Goal: Information Seeking & Learning: Understand process/instructions

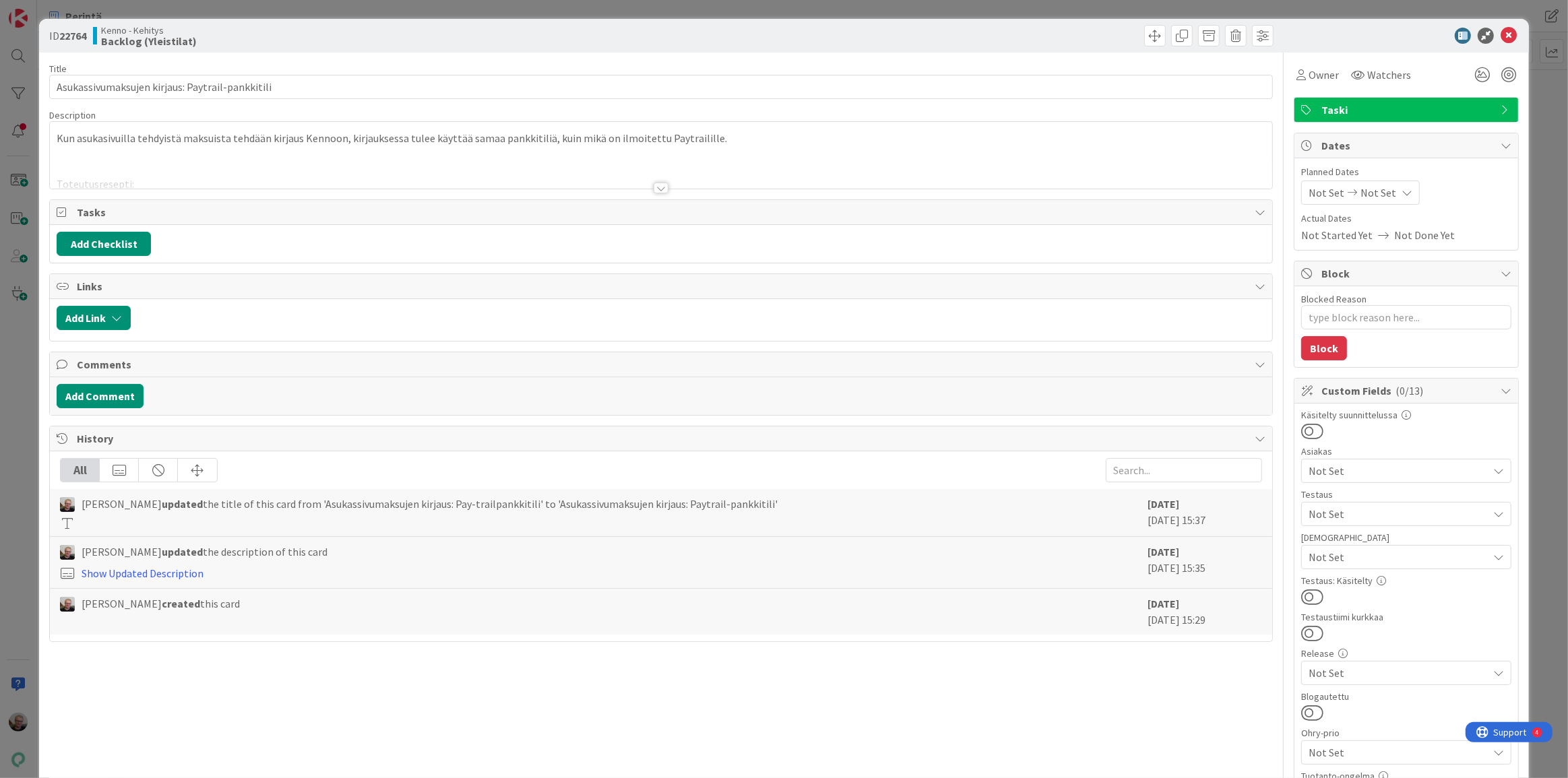
type textarea "x"
click at [870, 180] on div at bounding box center [660, 171] width 1222 height 34
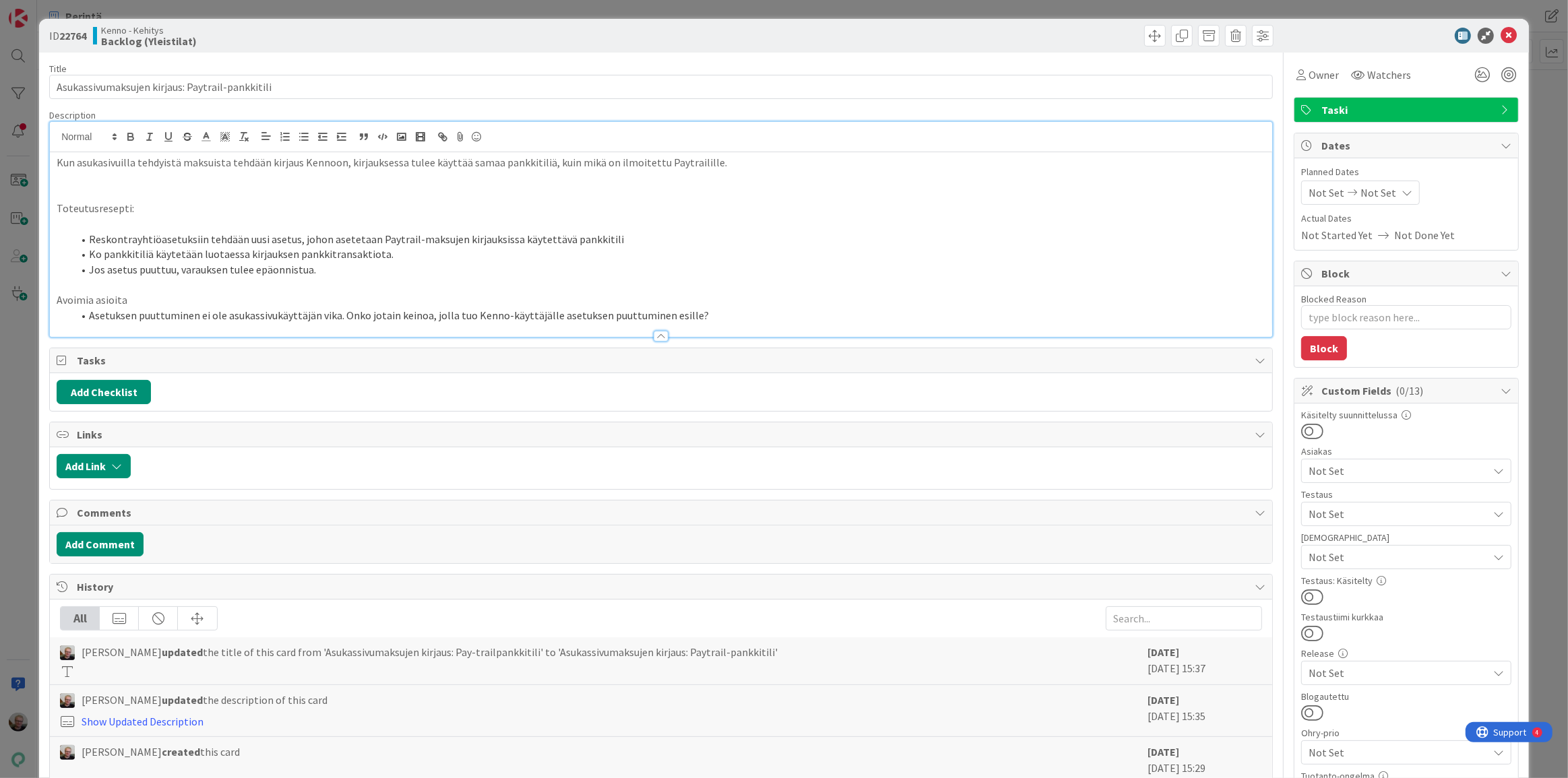
click at [616, 234] on li "Reskontrayhtiöasetuksiin tehdään uusi asetus, johon asetetaan Paytrail-maksujen…" at bounding box center [669, 239] width 1193 height 16
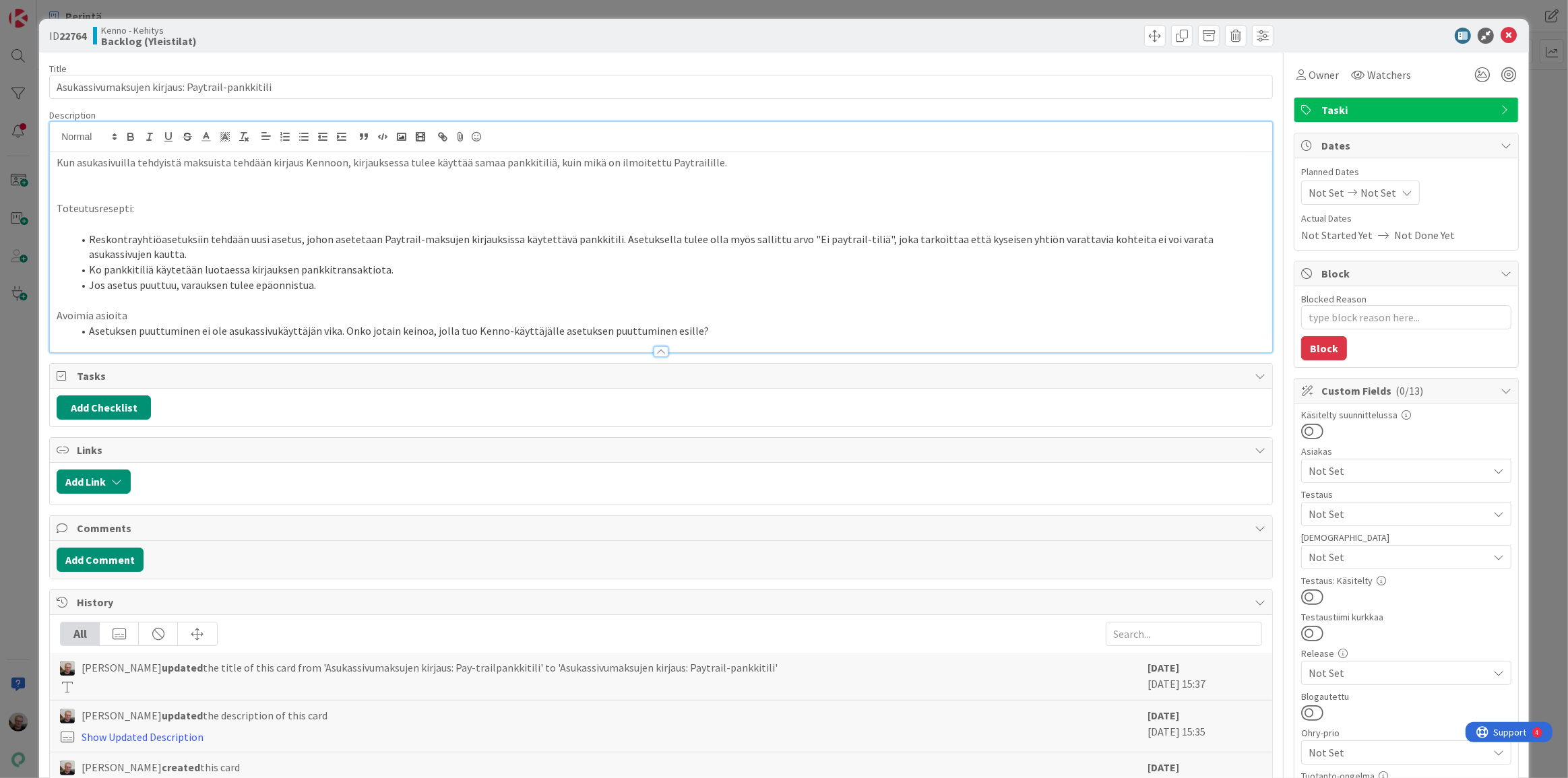
click at [607, 238] on li "Reskontrayhtiöasetuksiin tehdään uusi asetus, johon asetetaan Paytrail-maksujen…" at bounding box center [669, 246] width 1193 height 31
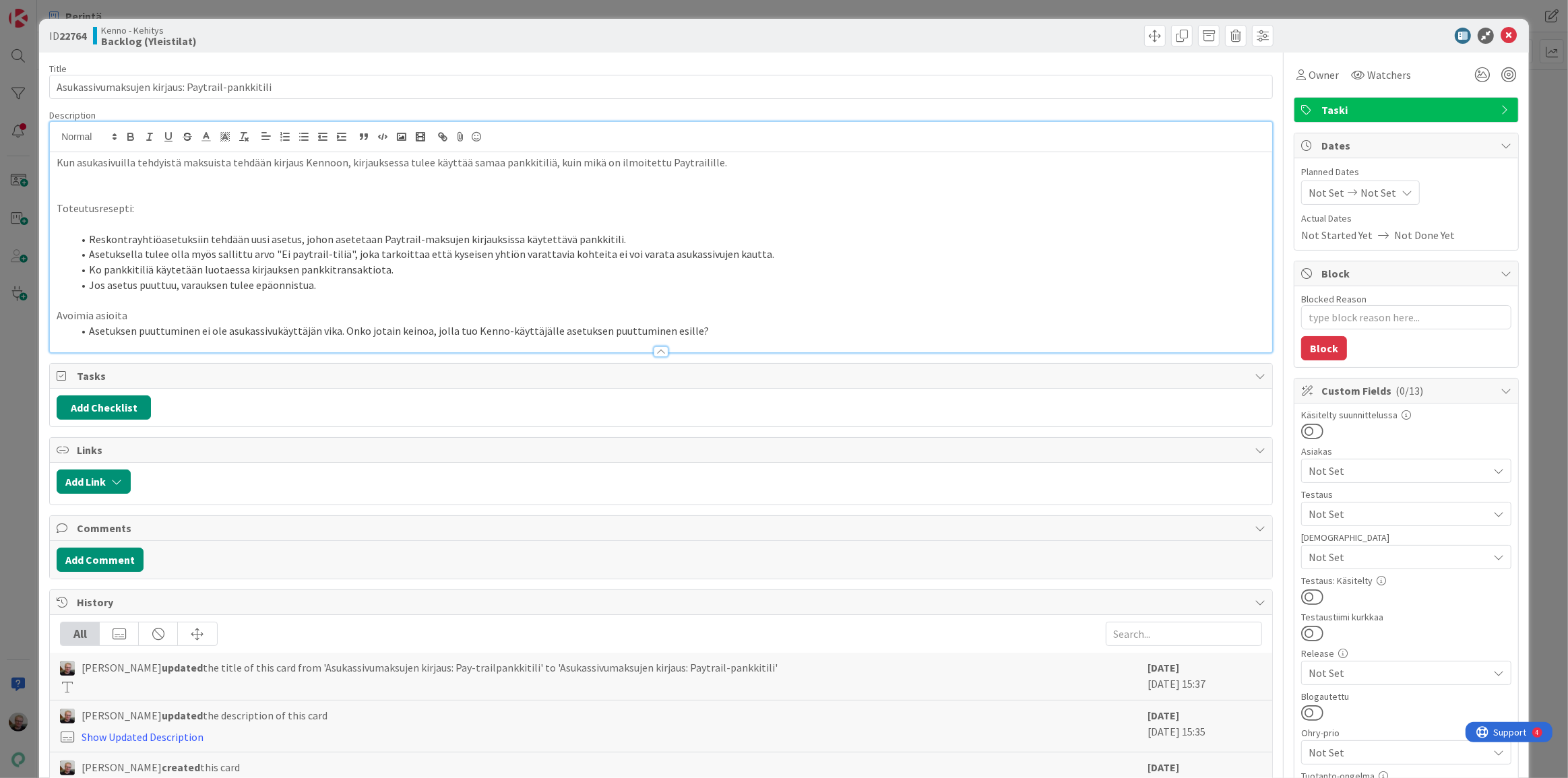
click at [775, 251] on li "Asetuksella tulee olla myös sallittu arvo "Ei paytrail-tiliä", joka tarkoittaa …" at bounding box center [669, 254] width 1193 height 16
click at [318, 270] on li "Ko pankkitiliä käytetään luotaessa kirjauksen pankkitransaktiota." at bounding box center [669, 270] width 1193 height 16
click at [403, 273] on li "Ko pankkitiliä käytetään luotaessa kirjauksen pankkitransaktiota." at bounding box center [669, 270] width 1193 height 16
click at [323, 286] on li "Jos asetus puuttuu, varauksen tulee epäonnistua." at bounding box center [669, 285] width 1193 height 16
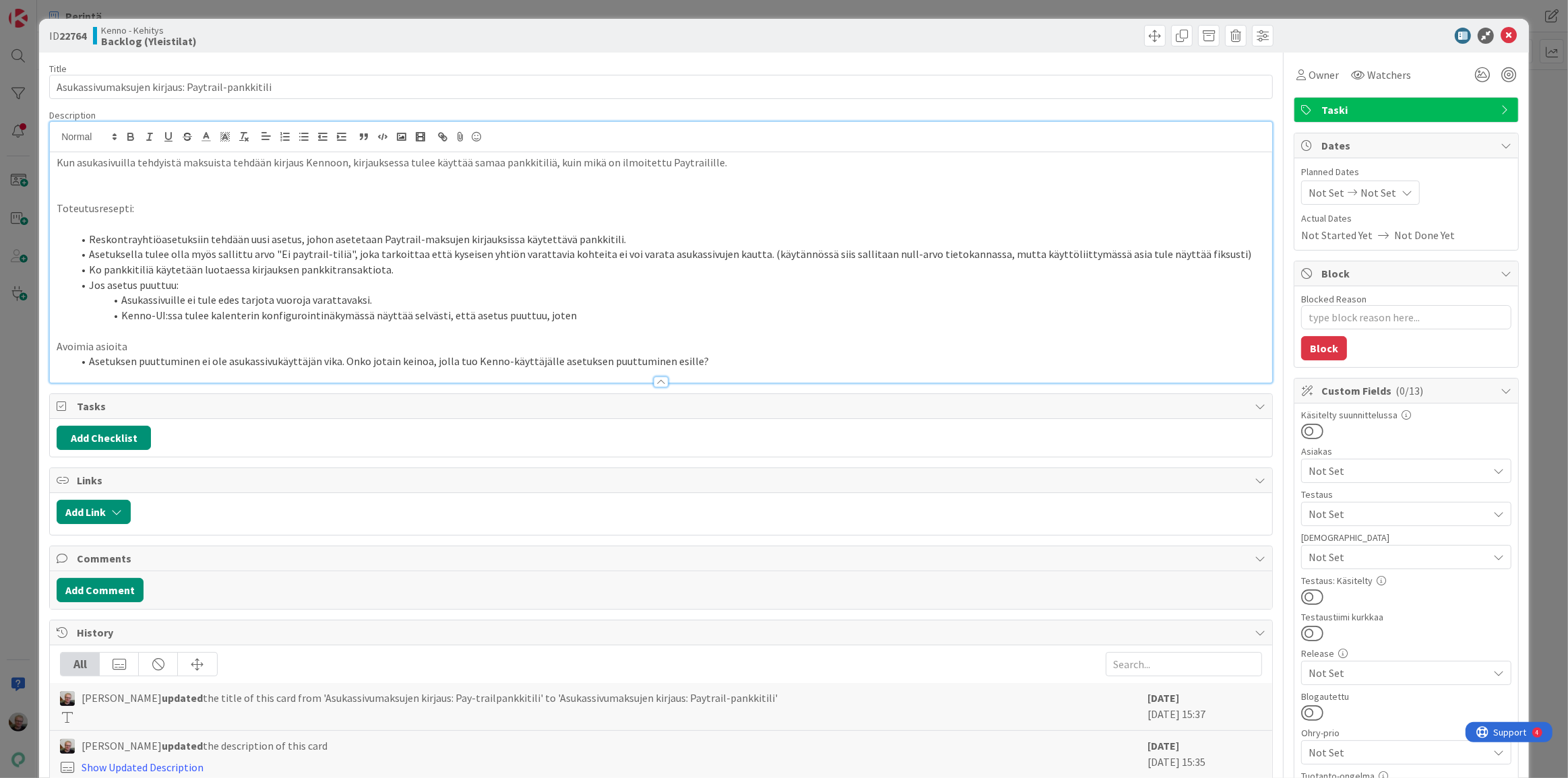
click at [753, 250] on li "Asetuksella tulee olla myös sallittu arvo "Ei paytrail-tiliä", joka tarkoittaa …" at bounding box center [669, 254] width 1193 height 16
drag, startPoint x: 1090, startPoint y: 253, endPoint x: 1197, endPoint y: 251, distance: 107.0
click at [1197, 251] on li "Asetuksella tulee olla myös sallittu arvo "Ei paytrail-tiliä", joka tarkoittaa …" at bounding box center [669, 254] width 1193 height 16
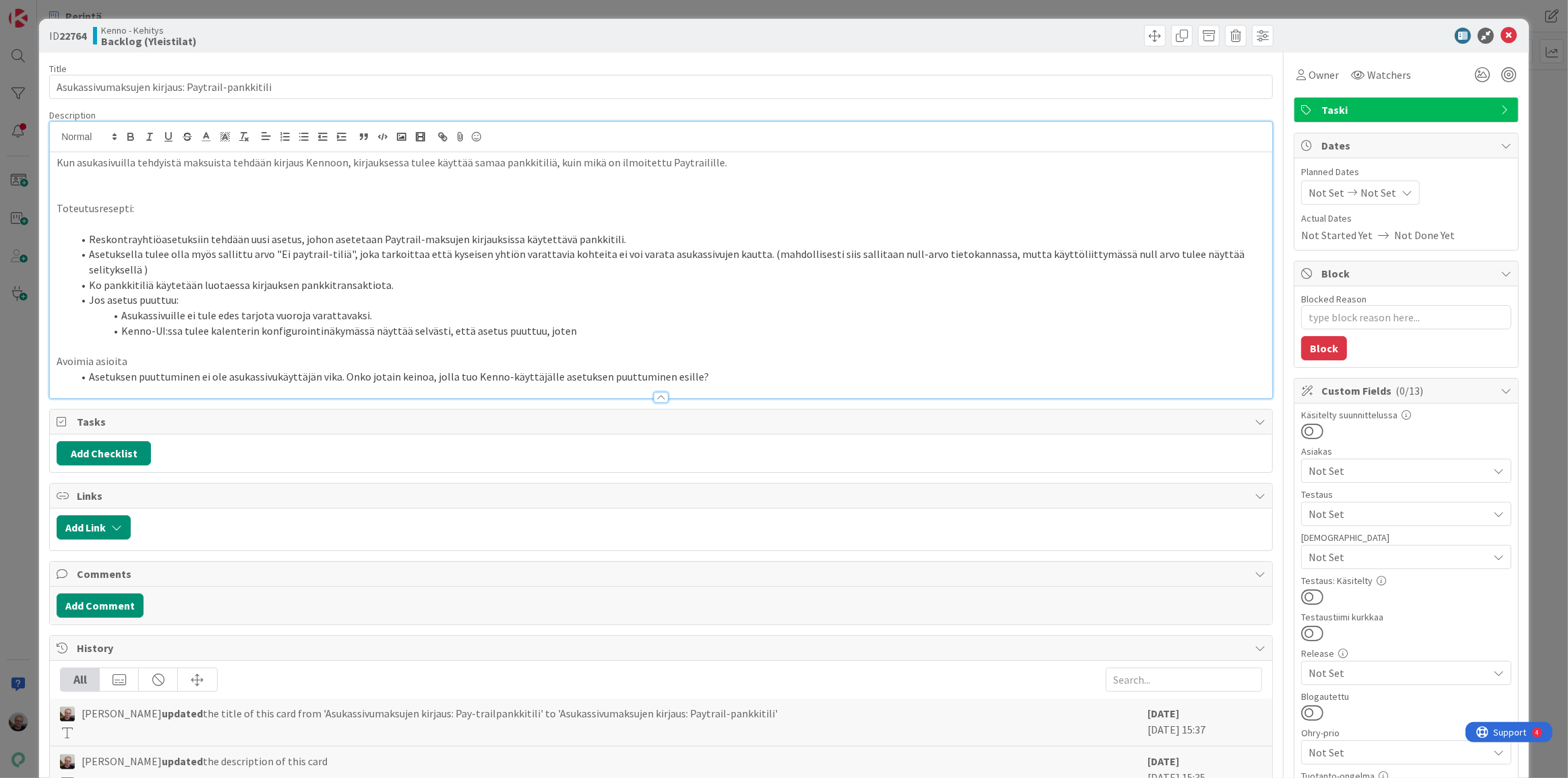
click at [266, 249] on li "Asetuksella tulee olla myös sallittu arvo "Ei paytrail-tiliä", joka tarkoittaa …" at bounding box center [669, 261] width 1193 height 31
drag, startPoint x: 330, startPoint y: 256, endPoint x: 337, endPoint y: 253, distance: 7.6
drag, startPoint x: 337, startPoint y: 253, endPoint x: 317, endPoint y: 240, distance: 23.9
click at [320, 240] on li "Reskontrayhtiöasetuksiin tehdään uusi asetus, johon asetetaan Paytrail-maksujen…" at bounding box center [669, 239] width 1193 height 16
drag, startPoint x: 270, startPoint y: 255, endPoint x: 342, endPoint y: 259, distance: 72.1
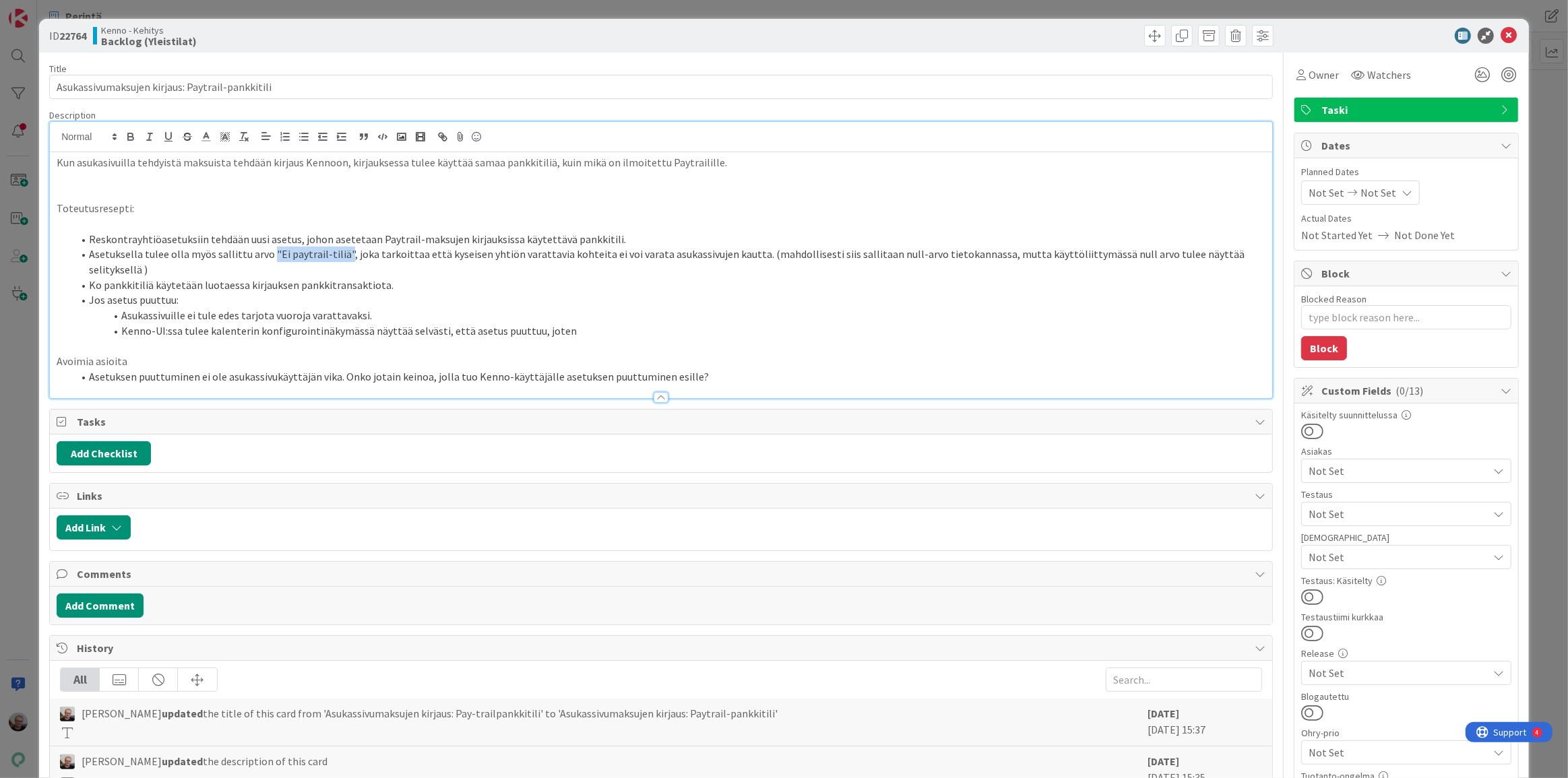
click at [342, 259] on li "Asetuksella tulee olla myös sallittu arvo "Ei paytrail-tiliä", joka tarkoittaa …" at bounding box center [669, 261] width 1193 height 31
copy li ""Ei paytrail-tiliä""
click at [1241, 252] on li "Asetuksella tulee olla myös sallittu arvo "Ei paytrail-tiliä", joka tarkoittaa …" at bounding box center [669, 261] width 1193 height 31
click at [1244, 256] on li "Asetuksella tulee olla myös sallittu arvo "Ei paytrail-tiliä", joka tarkoittaa …" at bounding box center [669, 261] width 1193 height 31
click at [575, 339] on p at bounding box center [661, 346] width 1209 height 16
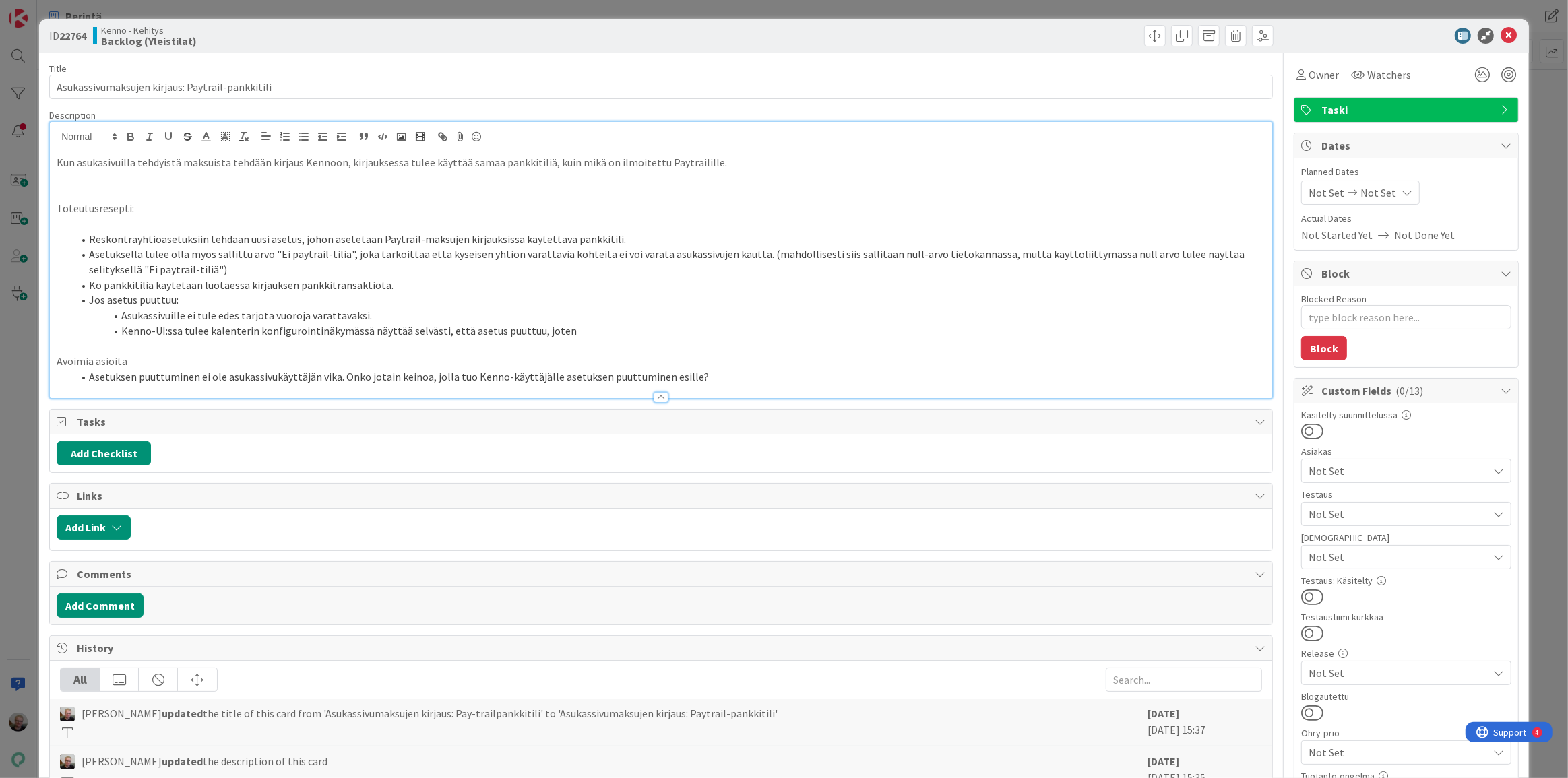
click at [578, 329] on li "Kenno-UI:ssa tulee kalenterin konfigurointinäkymässä näyttää selvästi, että ase…" at bounding box center [669, 331] width 1193 height 16
click at [616, 332] on li "Kenno-UI:ssa tulee kalenterin konfigurointinäkymässä näyttää selvästi, että ase…" at bounding box center [669, 331] width 1193 height 16
click at [815, 388] on div at bounding box center [660, 391] width 1222 height 14
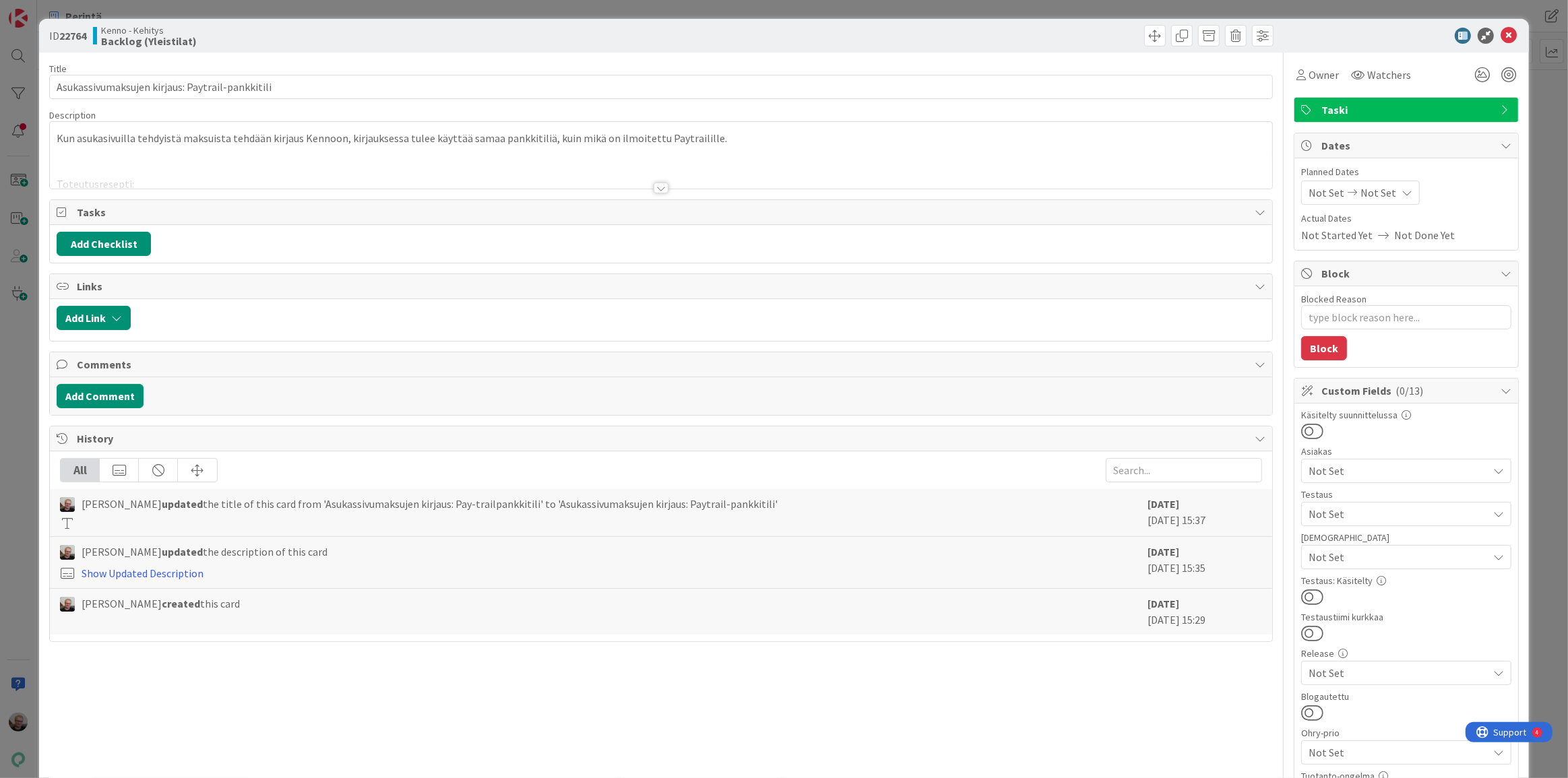
click at [657, 186] on div at bounding box center [660, 187] width 15 height 11
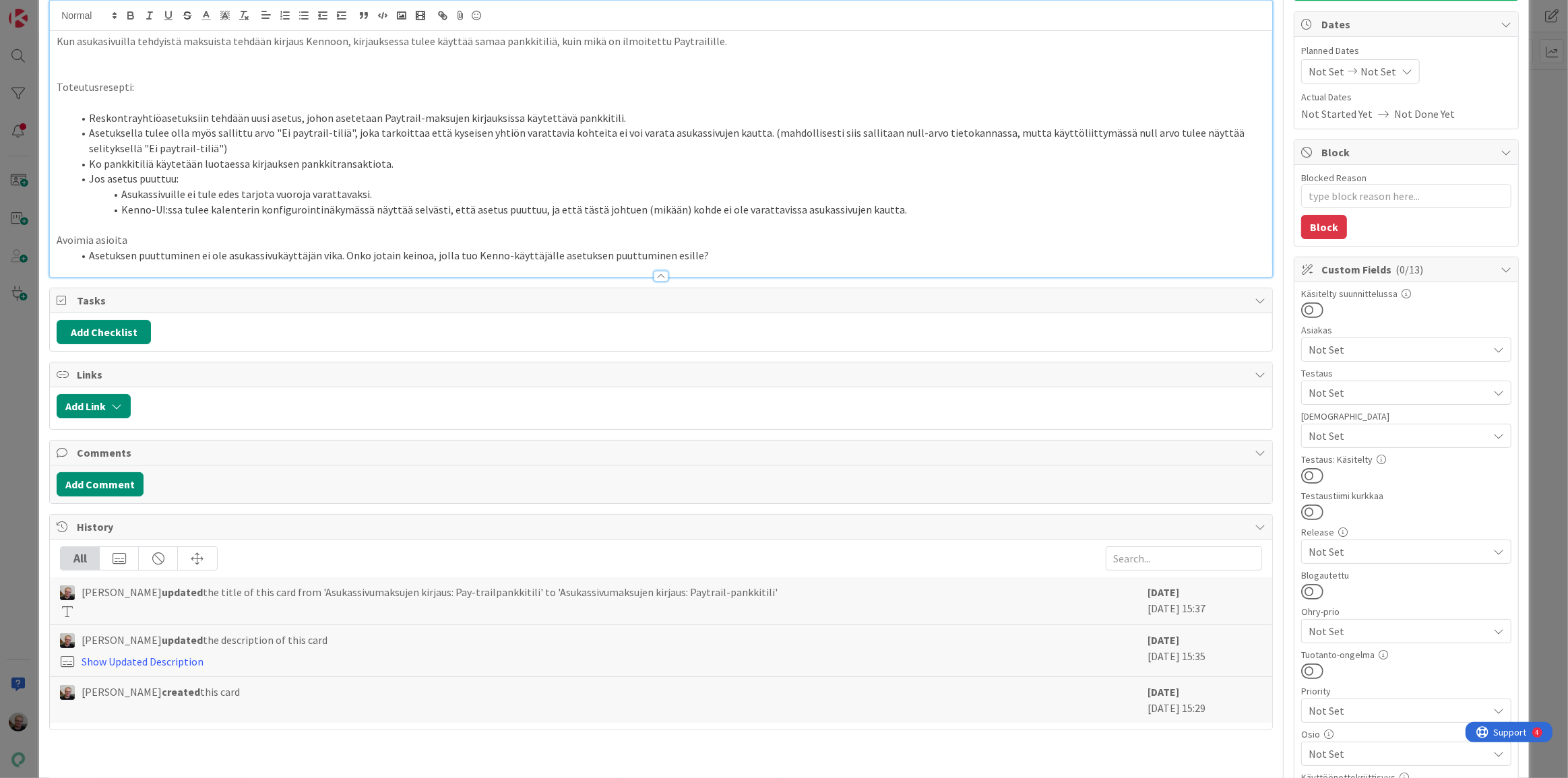
scroll to position [122, 0]
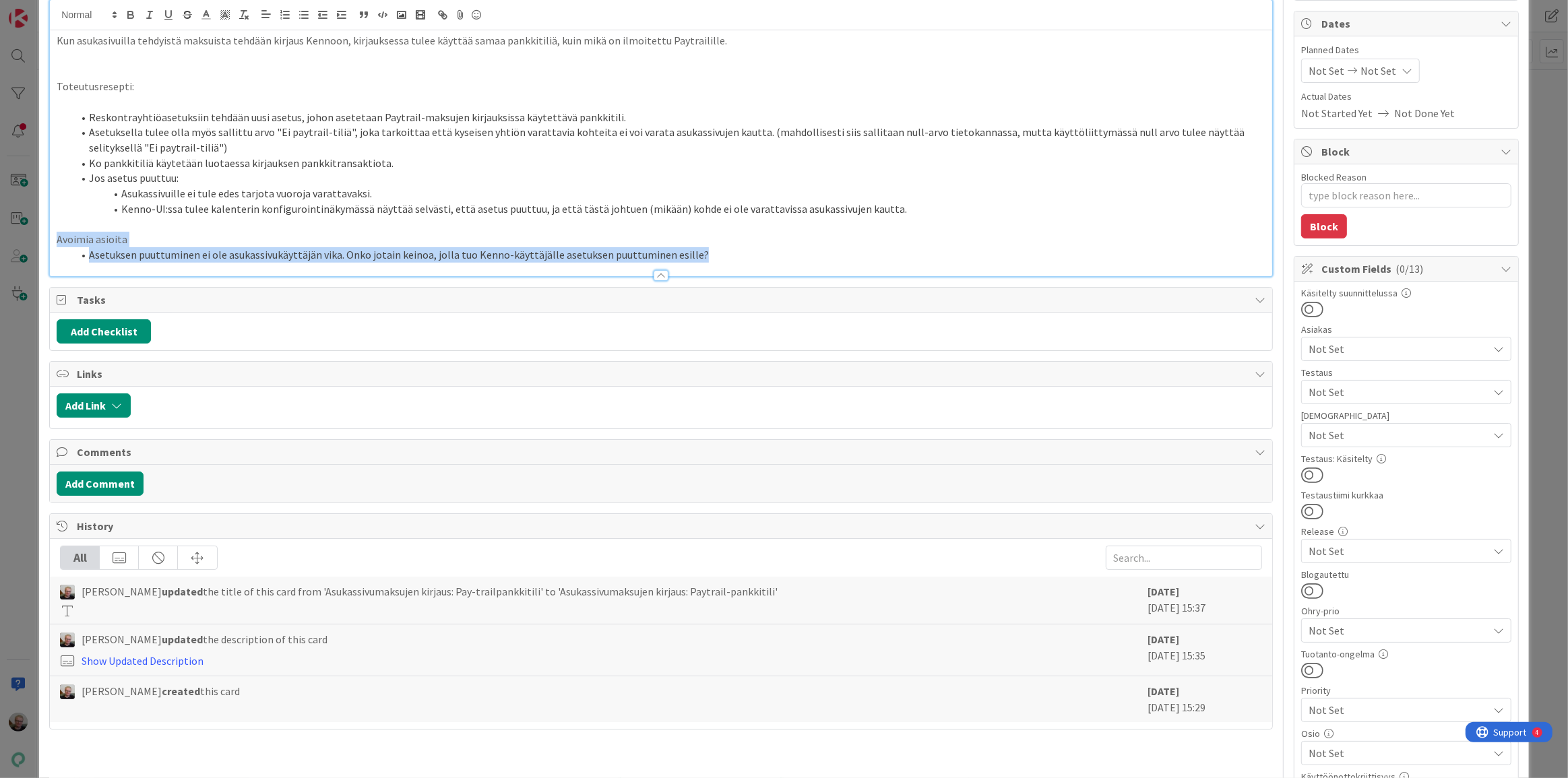
drag, startPoint x: 55, startPoint y: 235, endPoint x: 717, endPoint y: 264, distance: 662.6
click at [717, 264] on div "Description Kun asukasivuilla tehdyistä maksuista tehdään kirjaus Kennoon, kirj…" at bounding box center [660, 132] width 1224 height 290
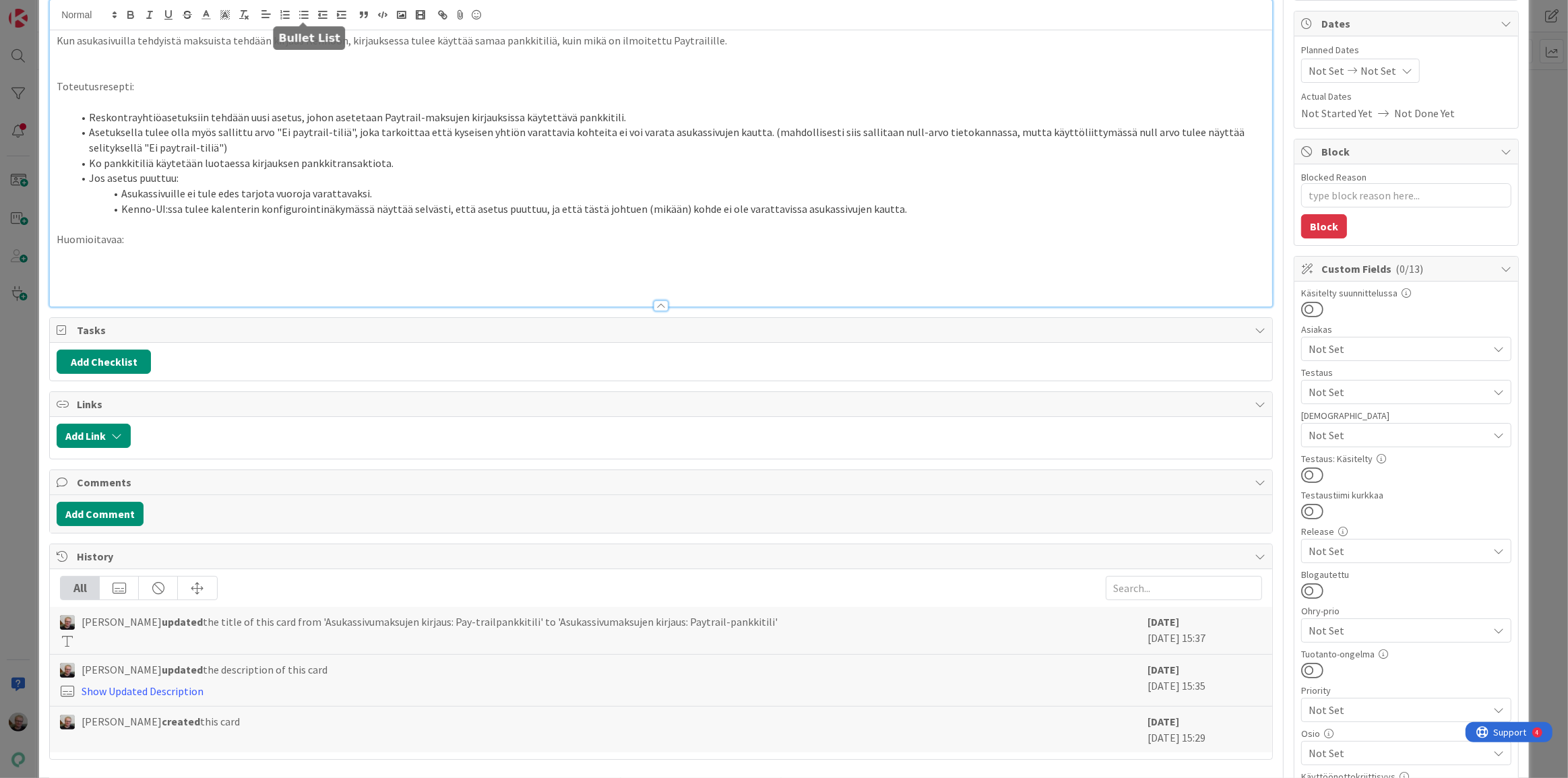
click at [305, 11] on line "button" at bounding box center [305, 11] width 6 height 0
click at [617, 114] on li "Reskontrayhtiöasetuksiin tehdään uusi asetus, johon asetetaan Paytrail-maksujen…" at bounding box center [669, 118] width 1193 height 16
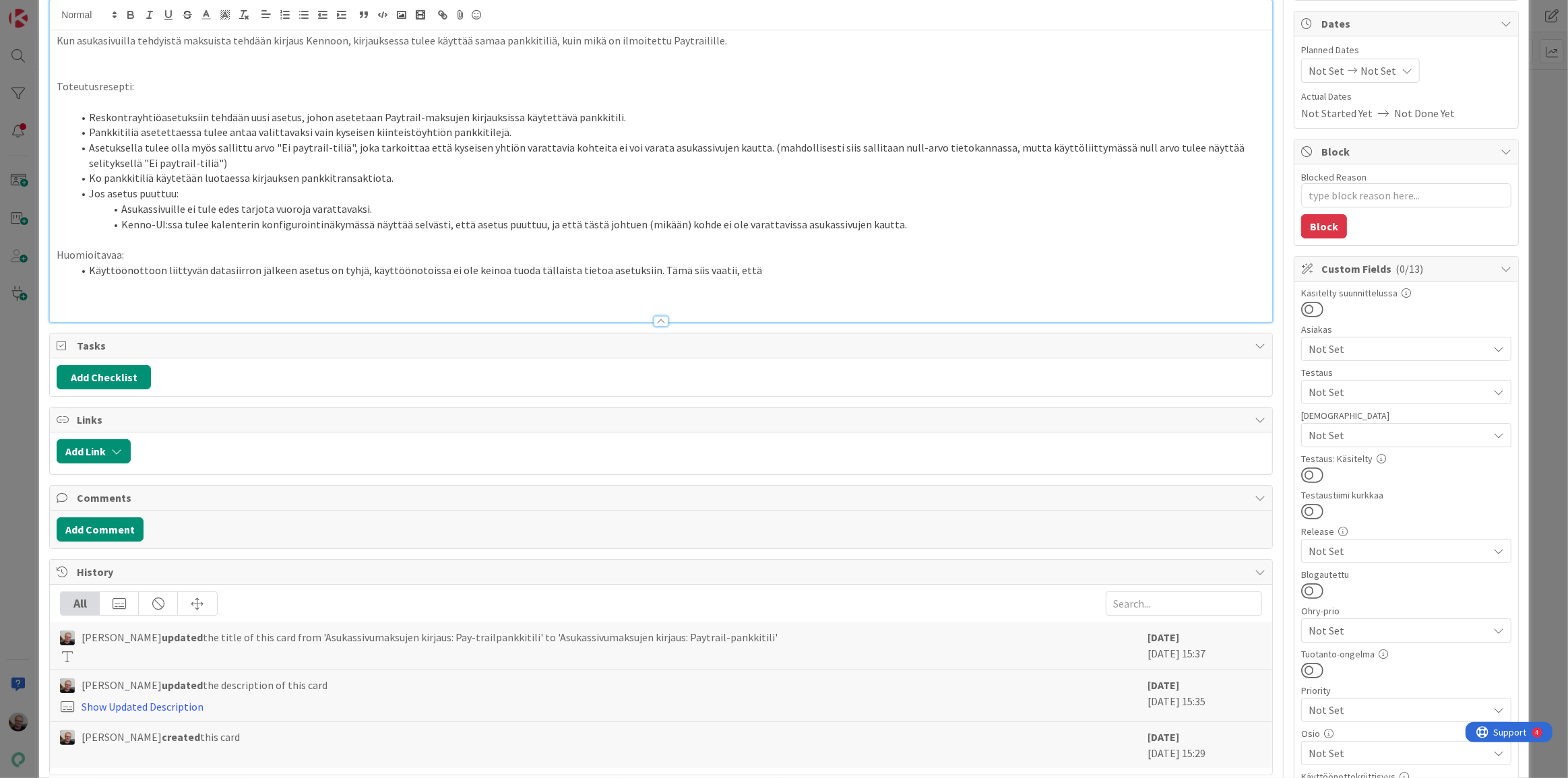
click at [731, 264] on li "Käyttöönottoon liittyvän datasiirron jälkeen asetus on tyhjä, käyttöönotoissa e…" at bounding box center [669, 270] width 1193 height 16
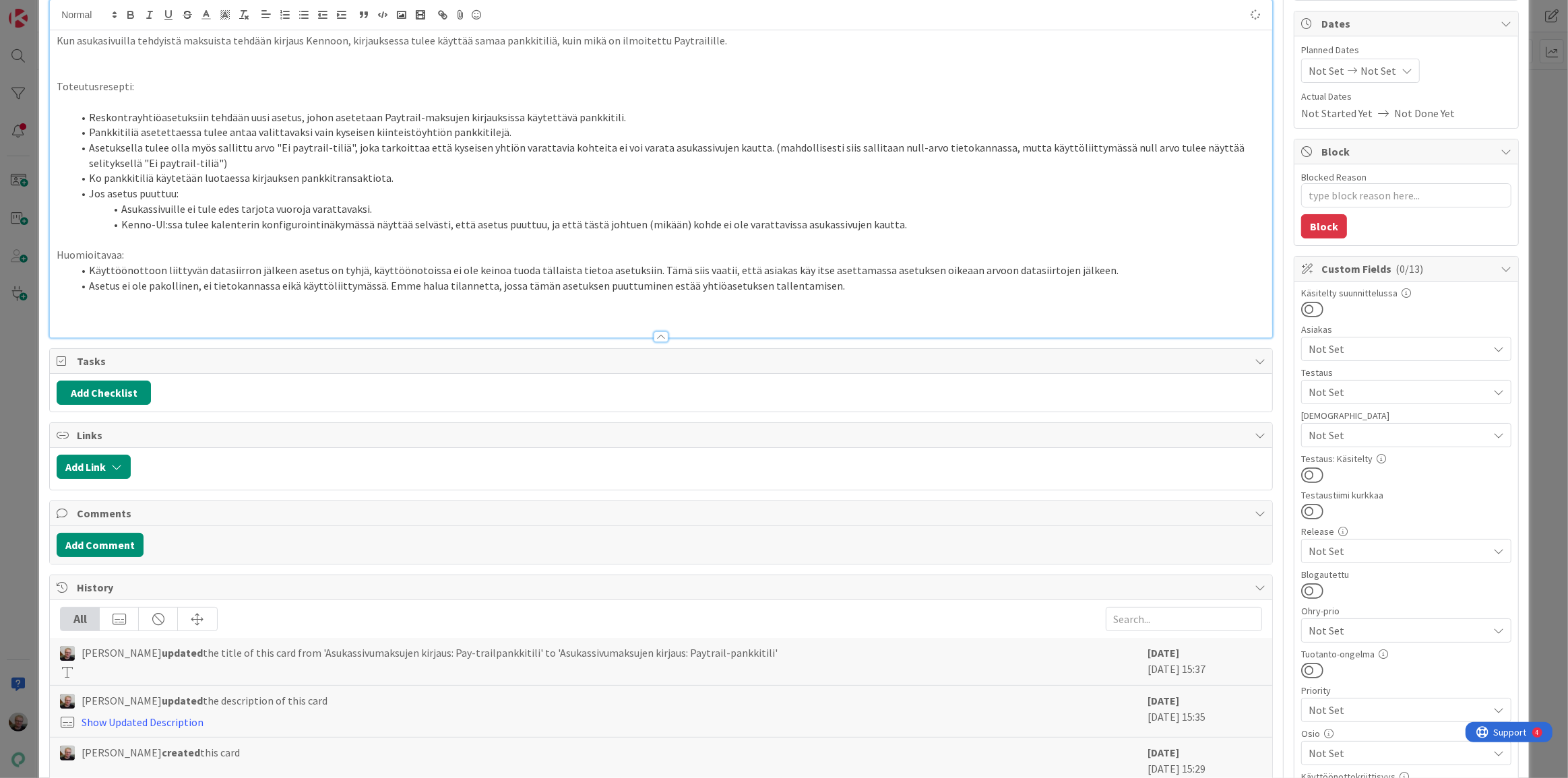
type textarea "x"
click at [201, 309] on p at bounding box center [661, 317] width 1209 height 16
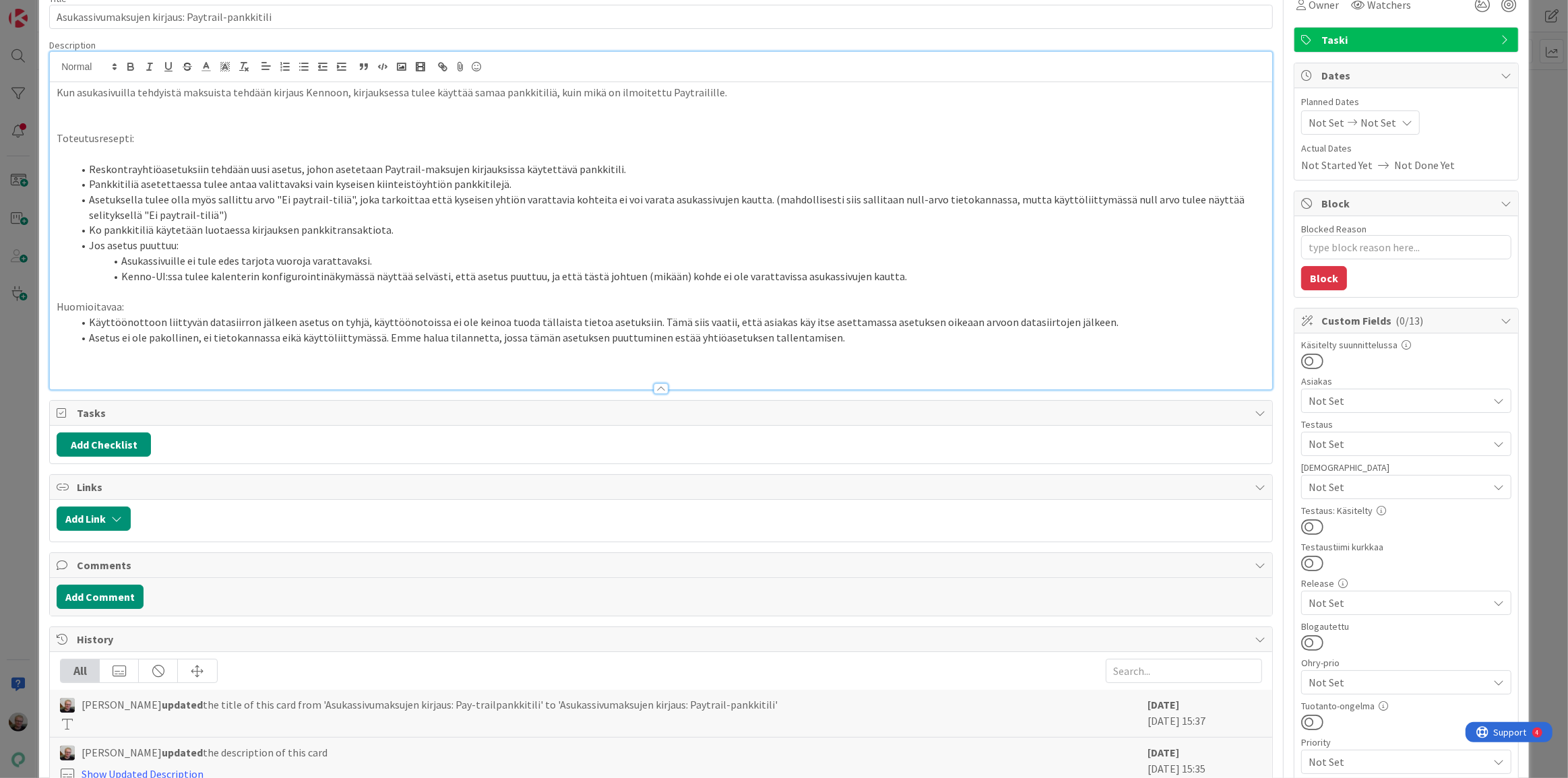
scroll to position [0, 0]
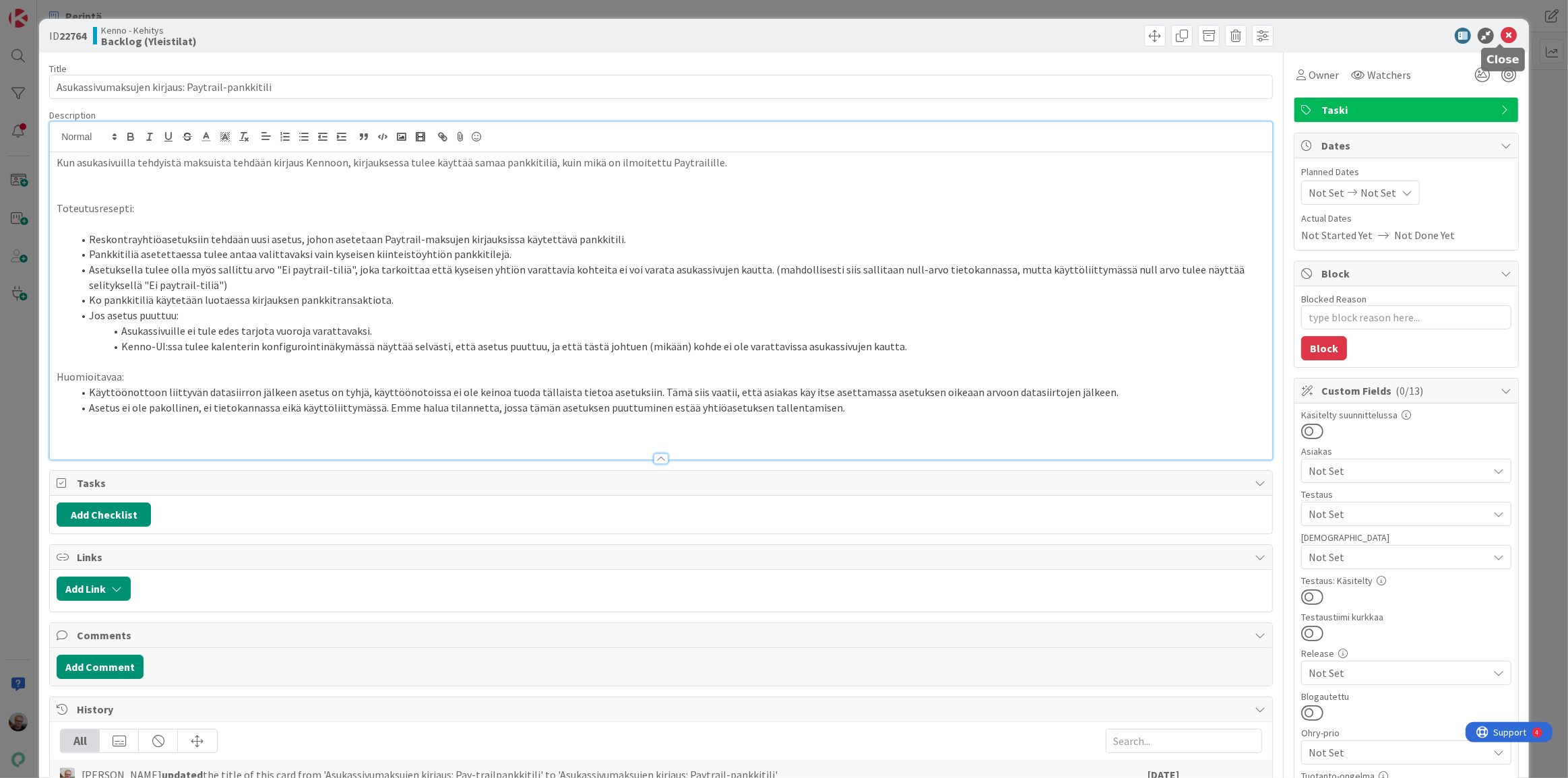
click at [1501, 33] on icon at bounding box center [1508, 35] width 16 height 16
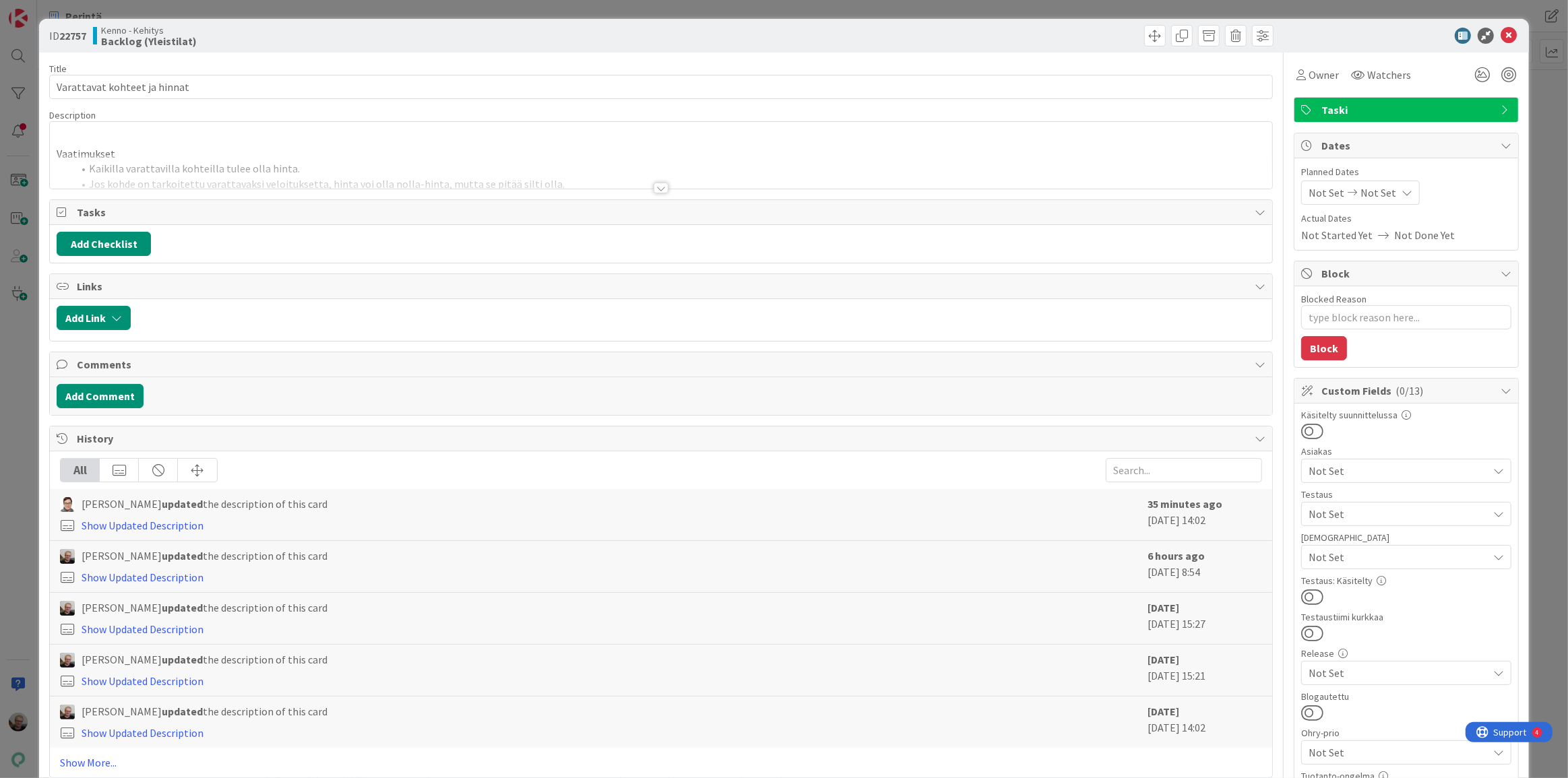
type textarea "x"
click at [676, 149] on p "Vaatimukset" at bounding box center [661, 154] width 1209 height 16
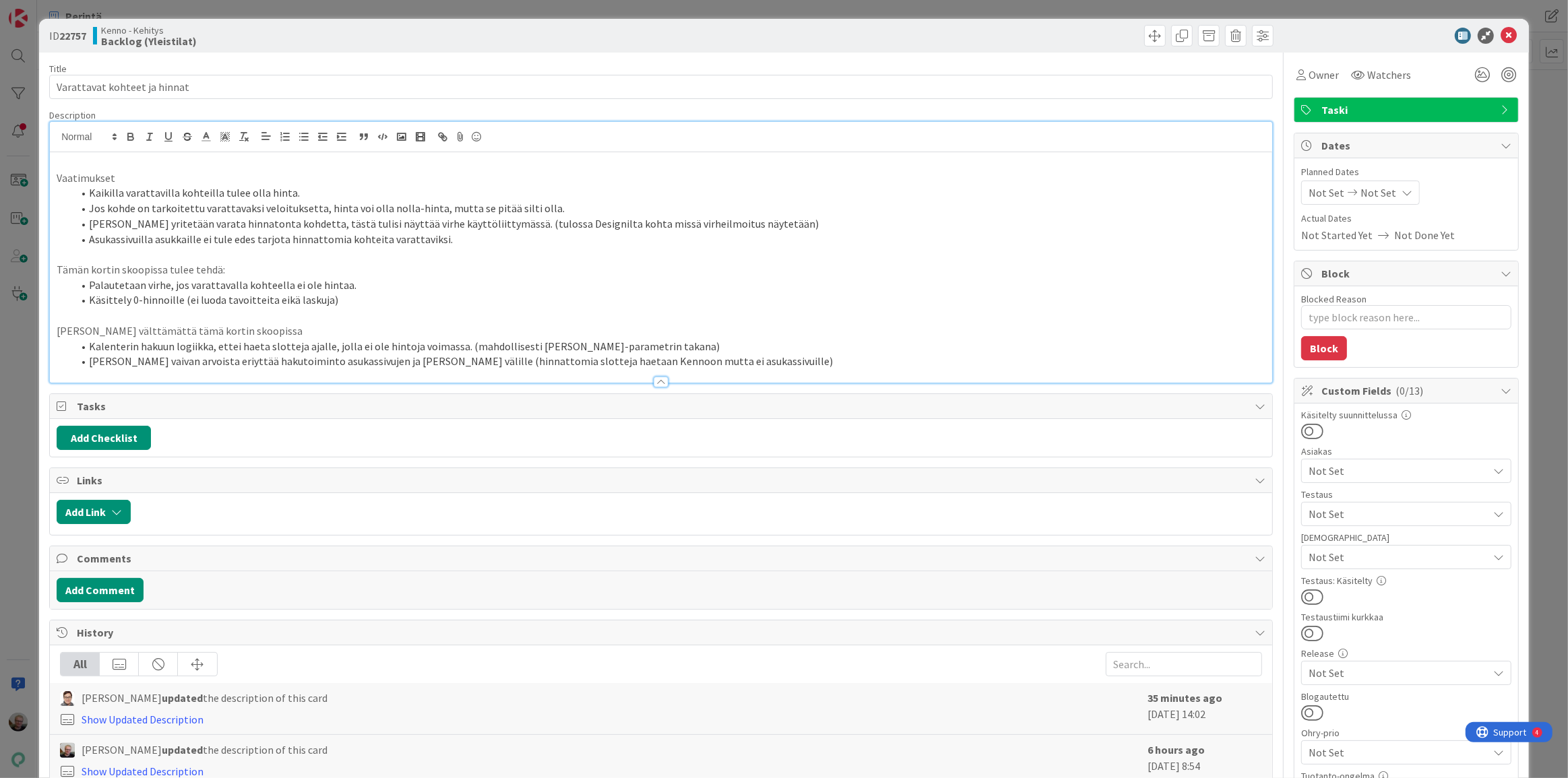
click at [568, 210] on li "Jos kohde on tarkoitettu varattavaksi veloituksetta, hinta voi olla nolla-hinta…" at bounding box center [669, 209] width 1193 height 16
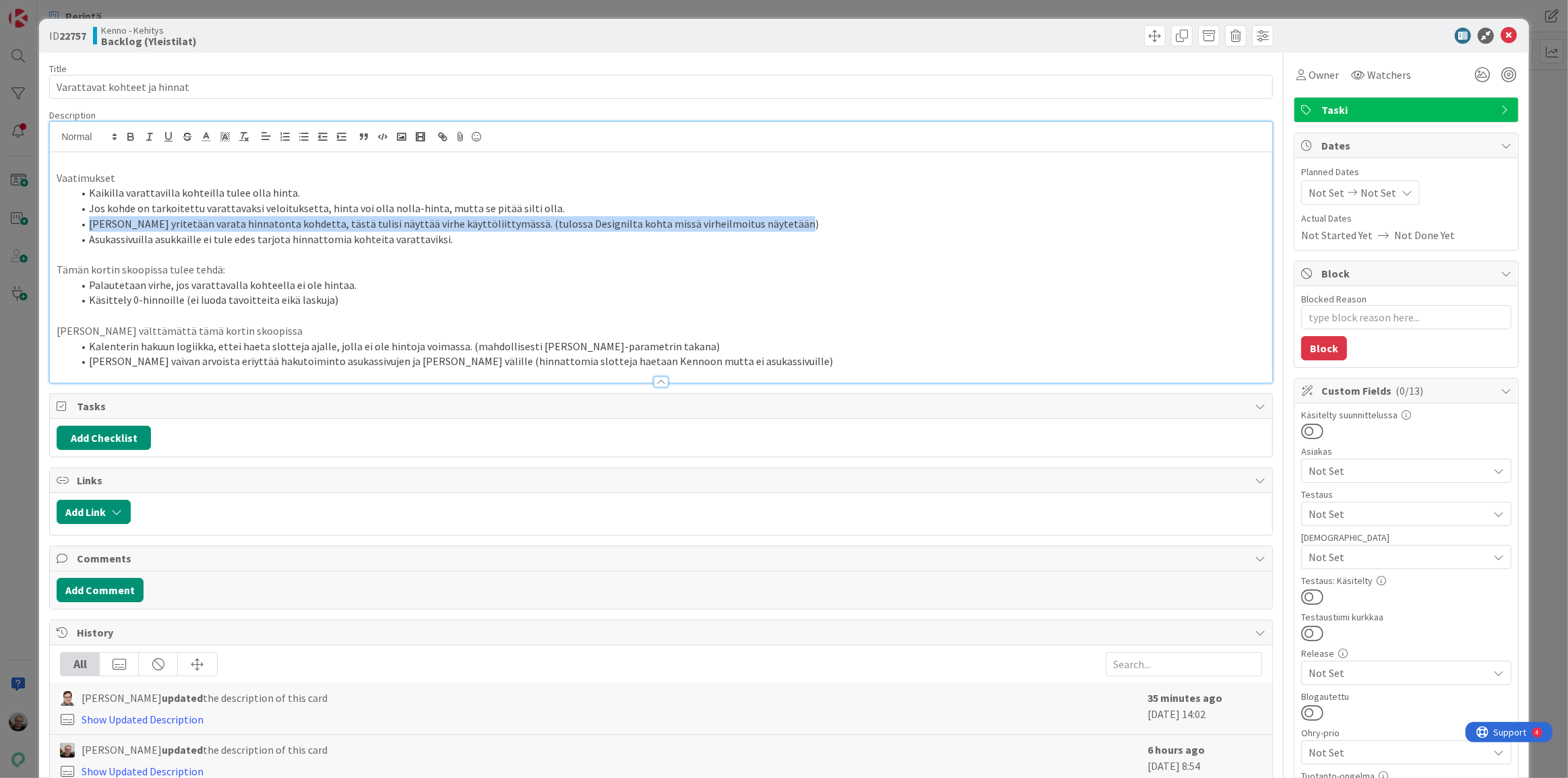
drag, startPoint x: 90, startPoint y: 223, endPoint x: 787, endPoint y: 226, distance: 697.0
click at [787, 226] on li "[PERSON_NAME] yritetään varata hinnatonta kohdetta, tästä tulisi näyttää virhe …" at bounding box center [669, 224] width 1193 height 16
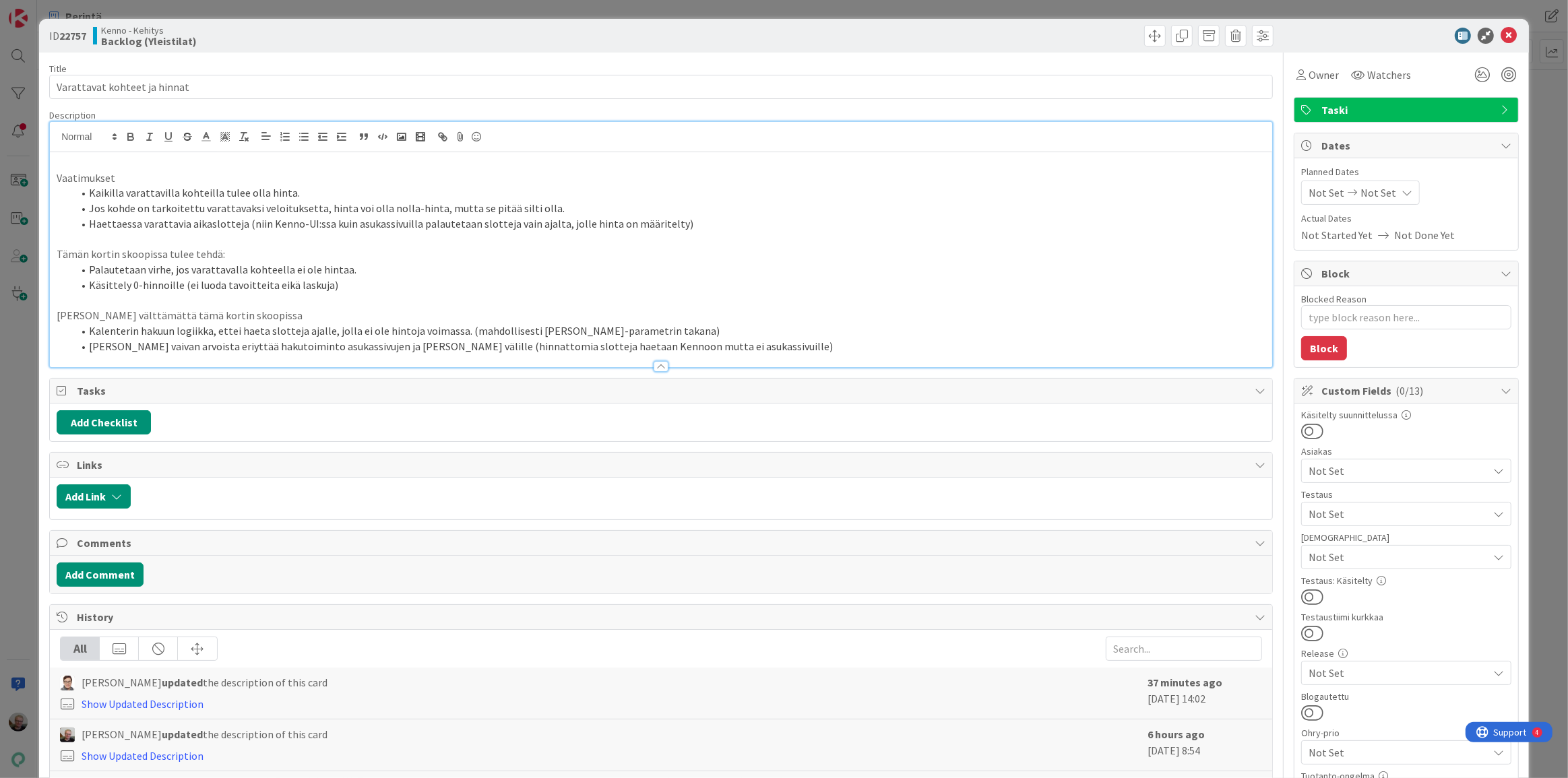
click at [667, 225] on li "Haettaessa varattavia aikaslotteja (niin Kenno-UI:ssa kuin asukassivuilla palau…" at bounding box center [669, 224] width 1193 height 16
click at [360, 283] on li "Käsittely 0-hinnoille (ei luoda tavoitteita eikä laskuja)" at bounding box center [669, 285] width 1193 height 16
click at [205, 283] on li "Käsittely 0-hinnoille (ei luoda tavoitteita eikä laskuja)" at bounding box center [669, 285] width 1193 height 16
drag, startPoint x: 89, startPoint y: 266, endPoint x: 350, endPoint y: 270, distance: 261.0
click at [350, 270] on li "Palautetaan virhe, jos varattavalla kohteella ei ole hintaa." at bounding box center [669, 270] width 1193 height 16
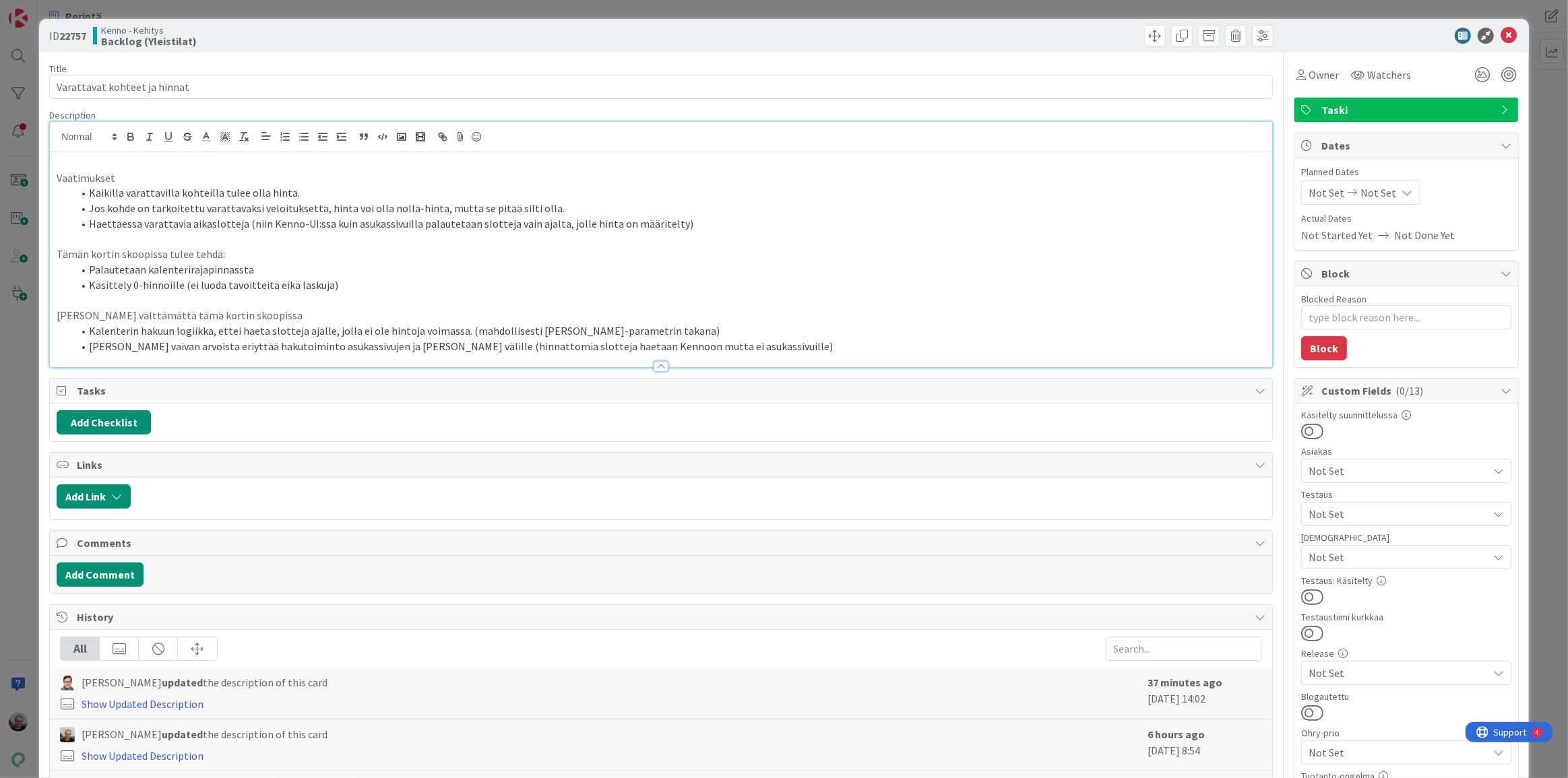
click at [719, 224] on li "Haettaessa varattavia aikaslotteja (niin Kenno-UI:ssa kuin asukassivuilla palau…" at bounding box center [669, 224] width 1193 height 16
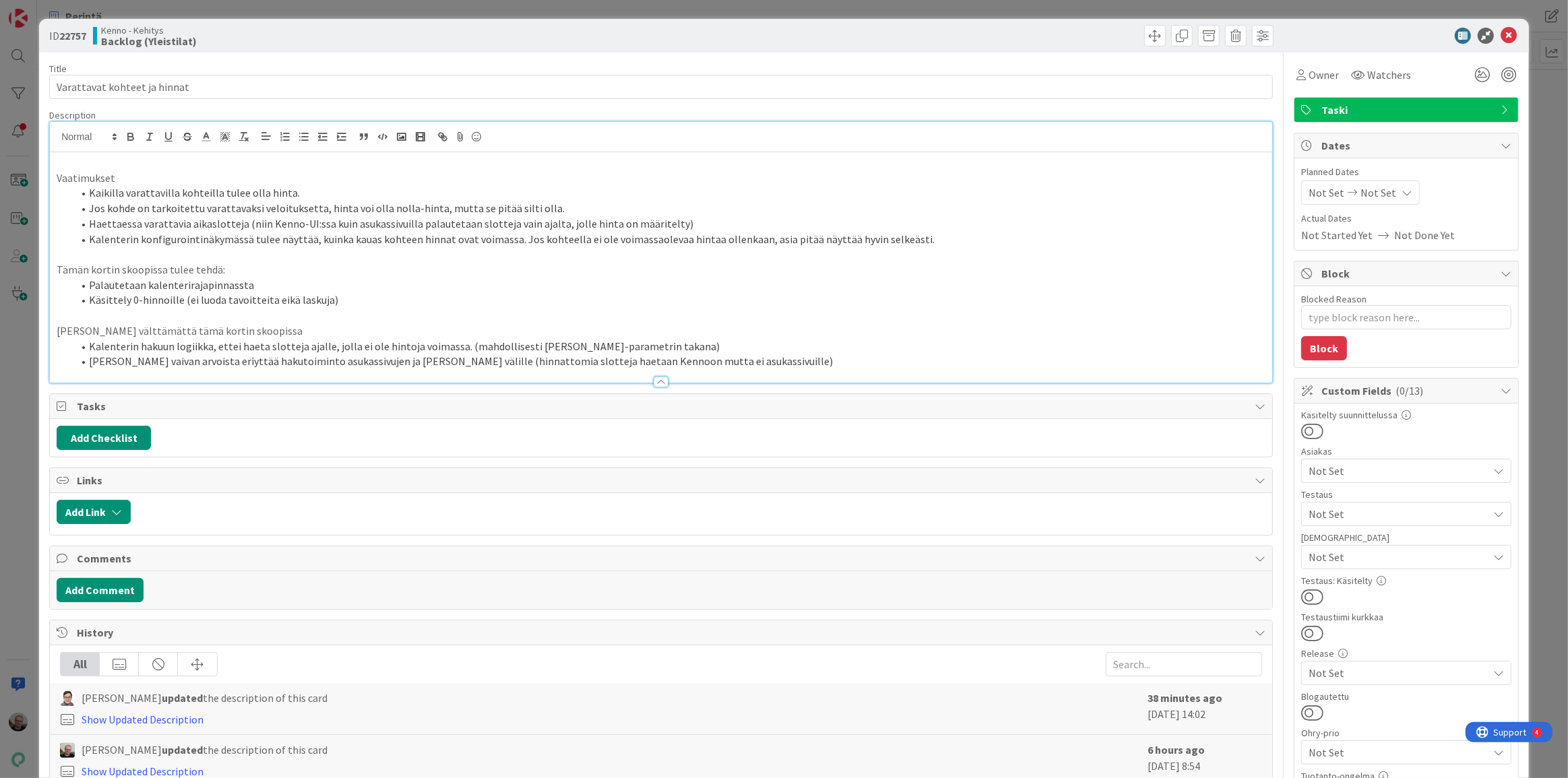
click at [251, 283] on li "Palautetaan kalenterirajapinnassta" at bounding box center [669, 285] width 1193 height 16
click at [395, 297] on li "Käsittely 0-hinnoille (ei luoda tavoitteita eikä laskuja)" at bounding box center [669, 300] width 1193 height 16
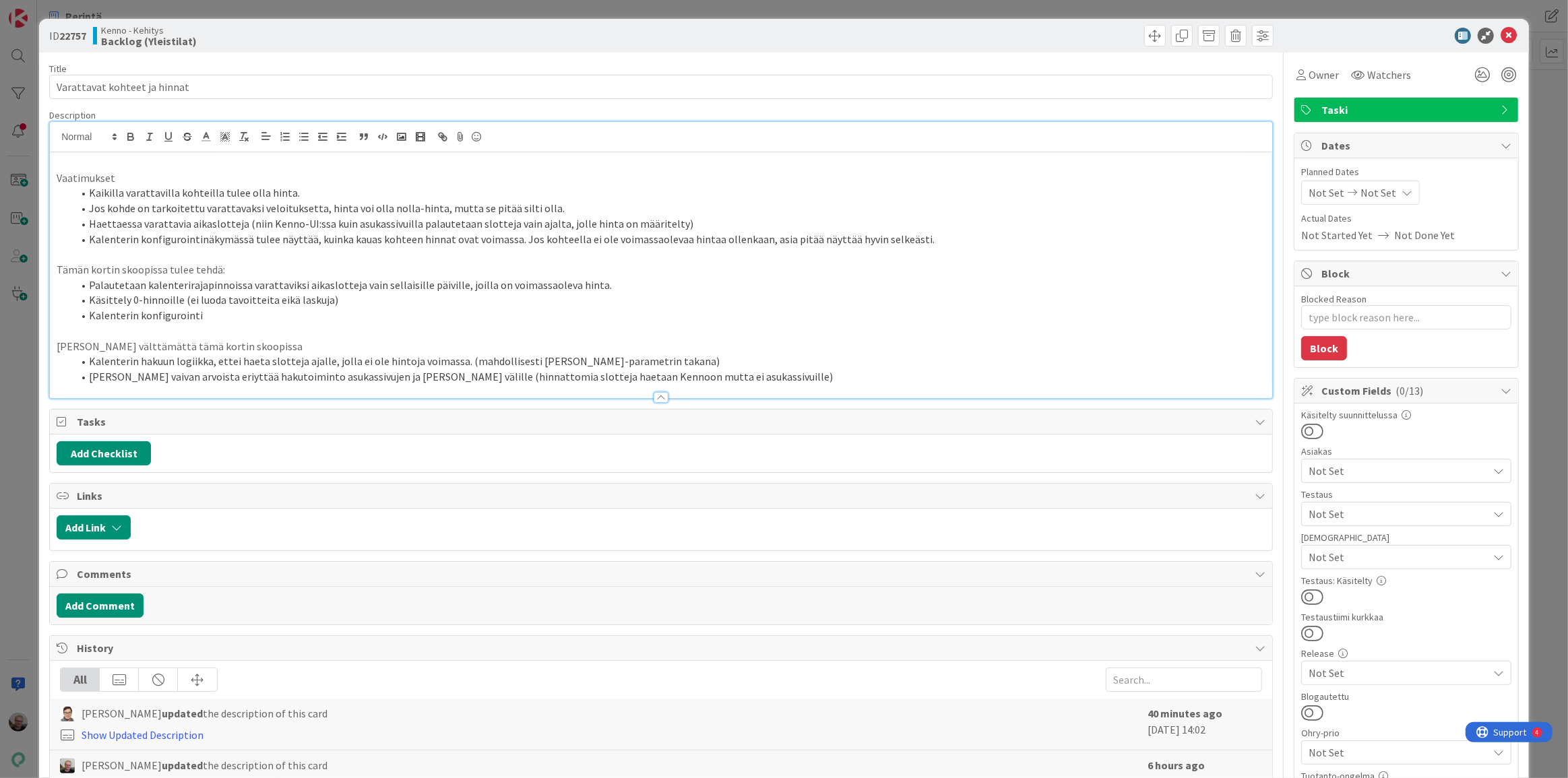
click at [247, 237] on li "Kalenterin konfigurointinäkymässä tulee näyttää, kuinka kauas kohteen hinnat ov…" at bounding box center [669, 239] width 1193 height 16
click at [207, 318] on li "Kalenterin konfigurointi" at bounding box center [669, 316] width 1193 height 16
drag, startPoint x: 195, startPoint y: 237, endPoint x: 244, endPoint y: 234, distance: 49.1
click at [244, 234] on li "Kalenterin konfigurointinäkymässä ja varausnäkymässä tulee näyttää, kuinka kaua…" at bounding box center [669, 239] width 1193 height 16
click at [195, 318] on li "Kalenterin konfigurointi [PERSON_NAME]" at bounding box center [669, 316] width 1193 height 16
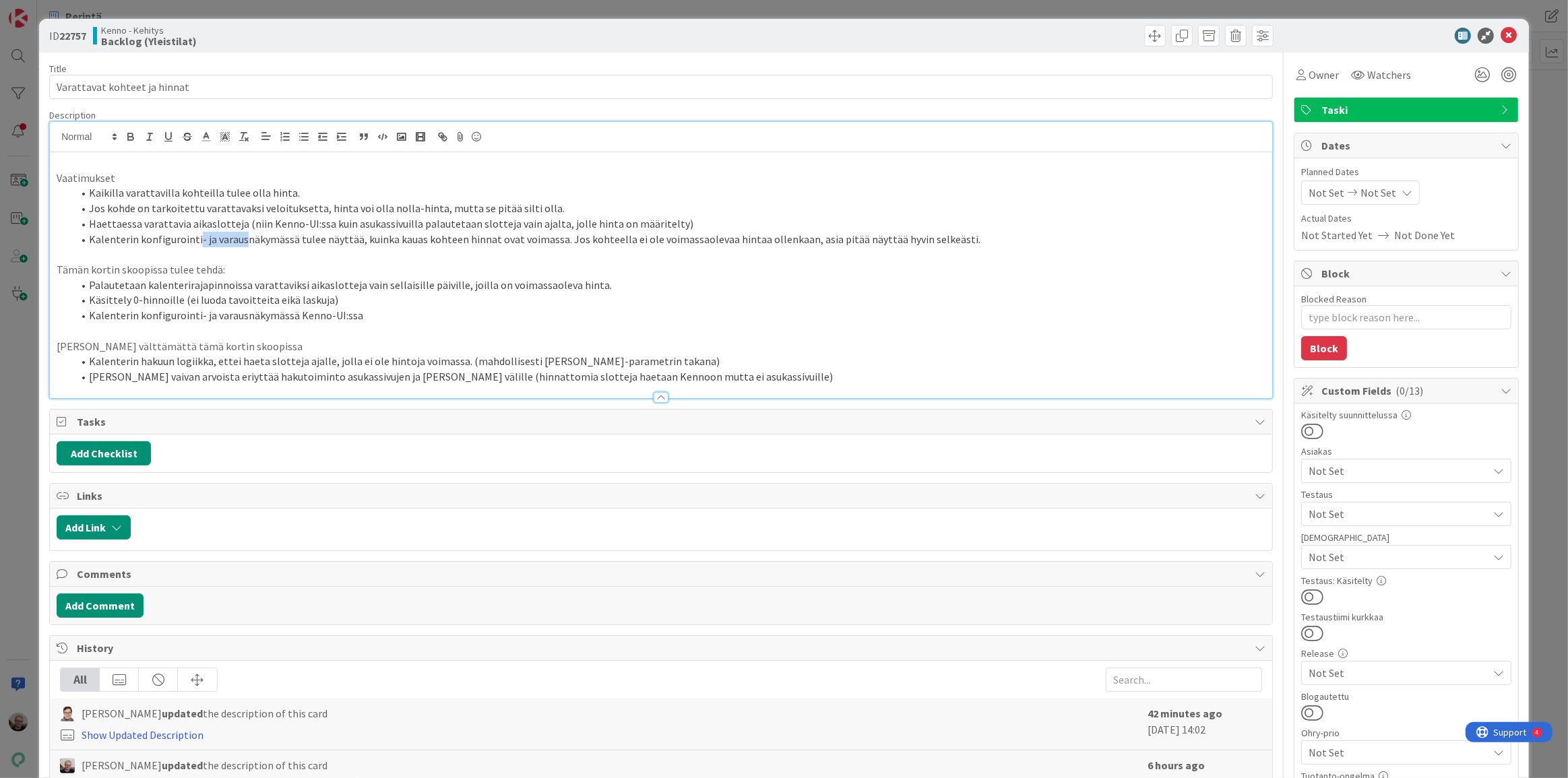
drag, startPoint x: 195, startPoint y: 239, endPoint x: 240, endPoint y: 234, distance: 45.3
click at [240, 234] on li "Kalenterin konfigurointi- ja varausnäkymässä tulee näyttää, kuinka kauas kohtee…" at bounding box center [669, 239] width 1193 height 16
click at [193, 319] on li "Kalenterin konfigurointi- ja varausnäkymässä Kenno-UI:ssa" at bounding box center [669, 316] width 1193 height 16
drag, startPoint x: 196, startPoint y: 312, endPoint x: 236, endPoint y: 306, distance: 40.4
click at [236, 306] on ol "Palautetaan kalenterirajapinnoissa varattaviksi aikaslotteja vain sellaisille p…" at bounding box center [661, 300] width 1209 height 46
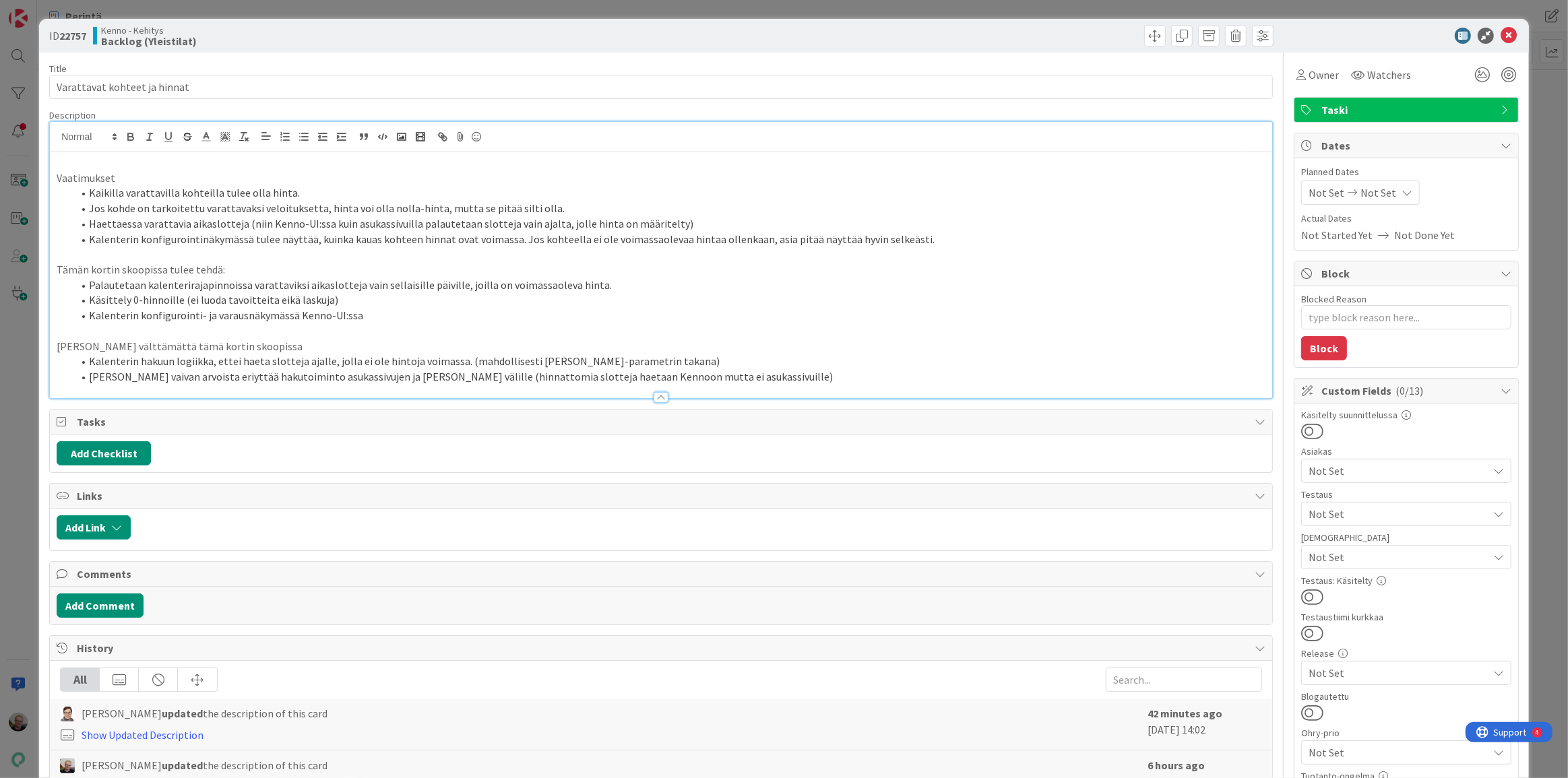
click at [307, 326] on p at bounding box center [661, 331] width 1209 height 16
click at [271, 294] on li "Käsittely 0-hinnoille (ei luoda tavoitteita eikä laskuja)" at bounding box center [669, 300] width 1193 height 16
click at [193, 240] on li "Kalenterin konfigurointinäkymässä tulee näyttää, kuinka kauas kohteen hinnat ov…" at bounding box center [669, 239] width 1193 height 16
click at [195, 237] on li "Kalenterin konfigurointinäkymässä tulee näyttää, kuinka kauas kohteen hinnat ov…" at bounding box center [669, 239] width 1193 height 16
click at [276, 236] on li "Kalenterin konfigurointi- ja varausnäkymässä tulee näyttää, kuinka kauas kohtee…" at bounding box center [669, 239] width 1193 height 16
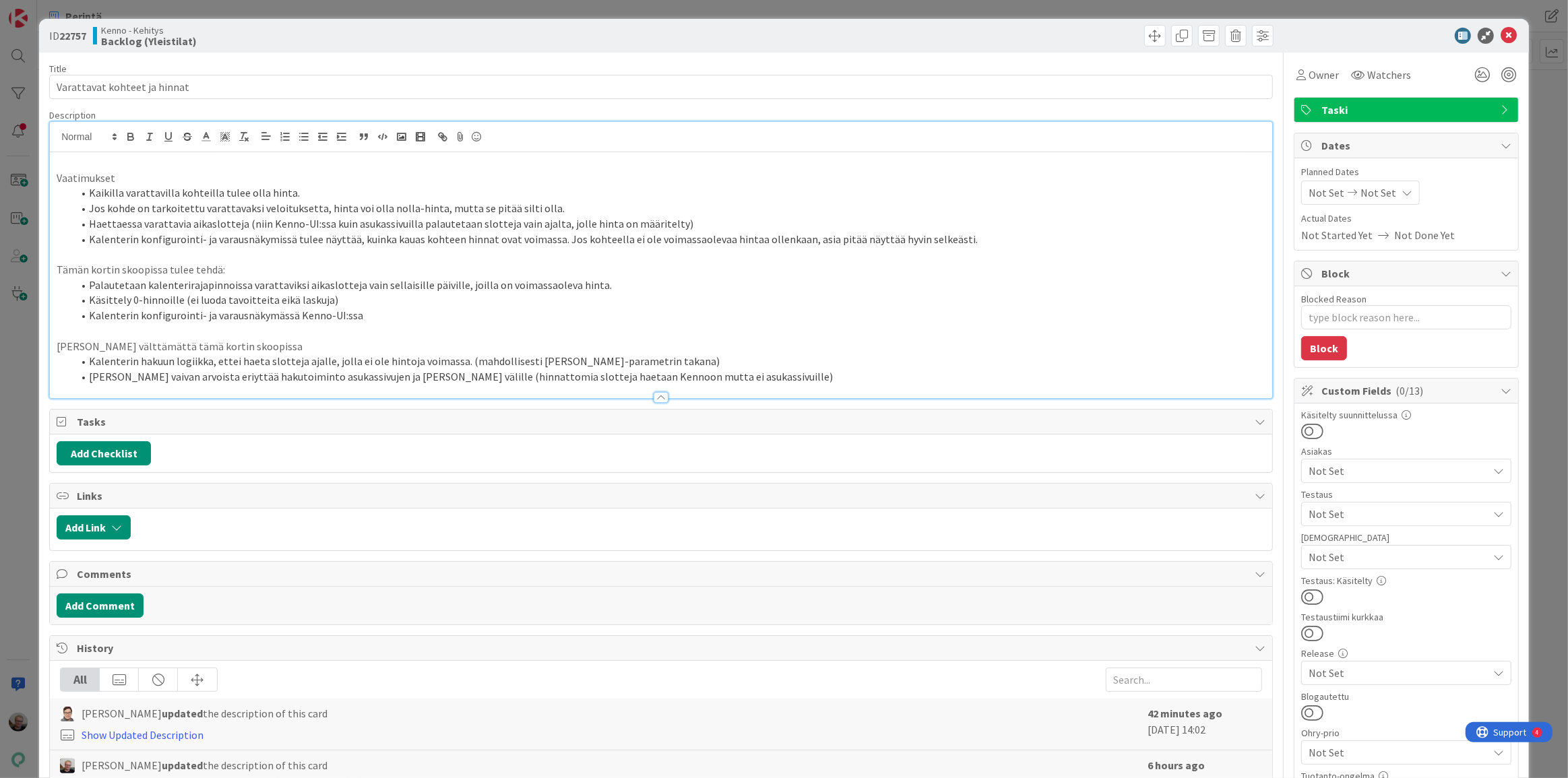
click at [276, 312] on li "Kalenterin konfigurointi- ja varausnäkymässä Kenno-UI:ssa" at bounding box center [669, 316] width 1193 height 16
click at [351, 315] on li "Kalenterin konfigurointi- ja varausnäkymissä Kenno-UI:ssa" at bounding box center [669, 316] width 1193 height 16
click at [717, 241] on li "Kalenterin konfigurointi- ja varausnäkymissä tulee näyttää, kuinka kauas kohtee…" at bounding box center [669, 239] width 1193 height 16
click at [1057, 244] on li "Kalenterin konfigurointi- ja varausnäkymissä tulee näyttää, kuinka kauas kohtee…" at bounding box center [669, 239] width 1193 height 16
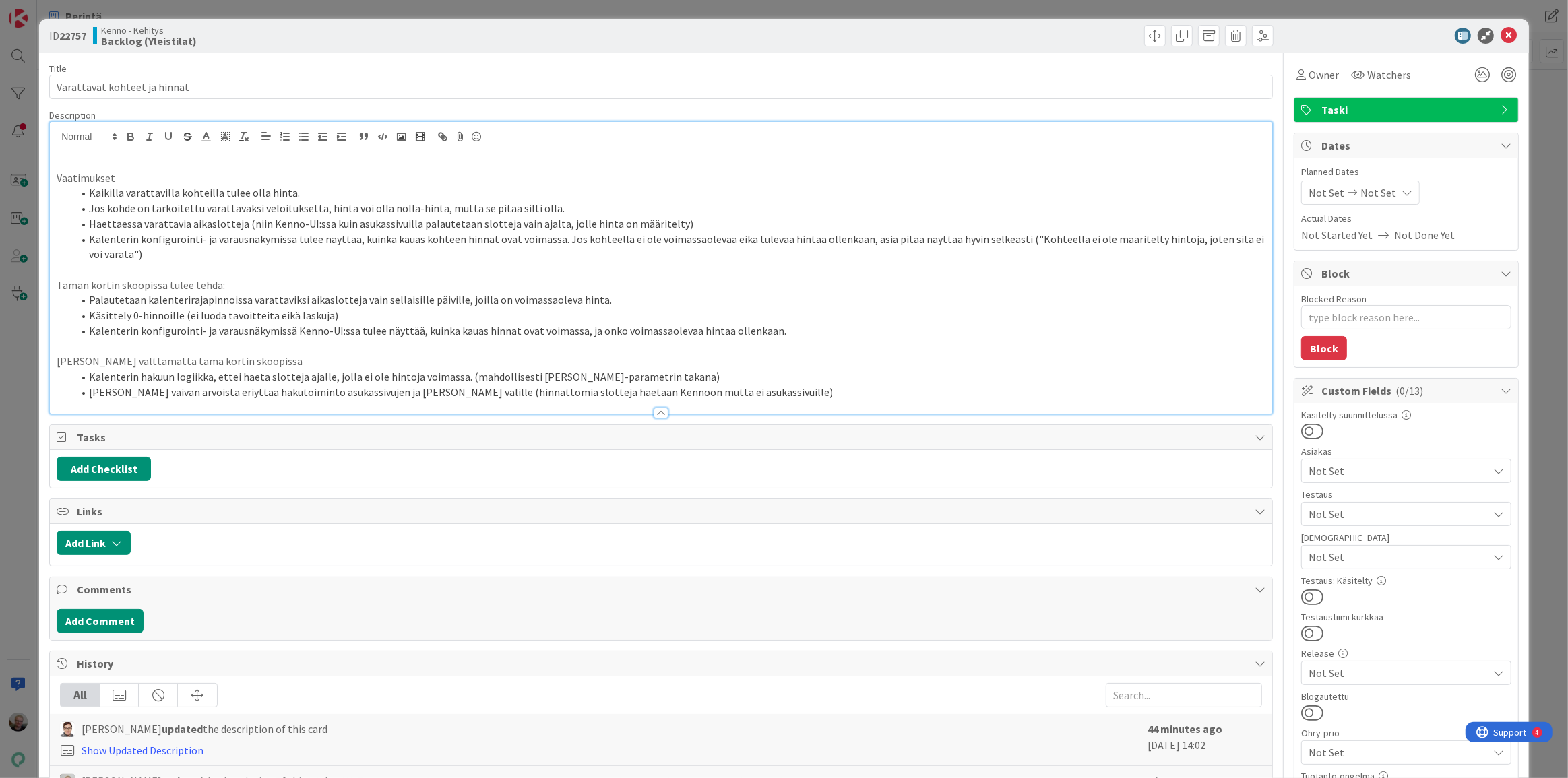
click at [630, 343] on p at bounding box center [661, 346] width 1209 height 16
click at [363, 333] on li "Kalenterin konfigurointi- ja varausnäkymissä Kenno-UI:ssa tulee näyttää, kuinka…" at bounding box center [669, 331] width 1193 height 16
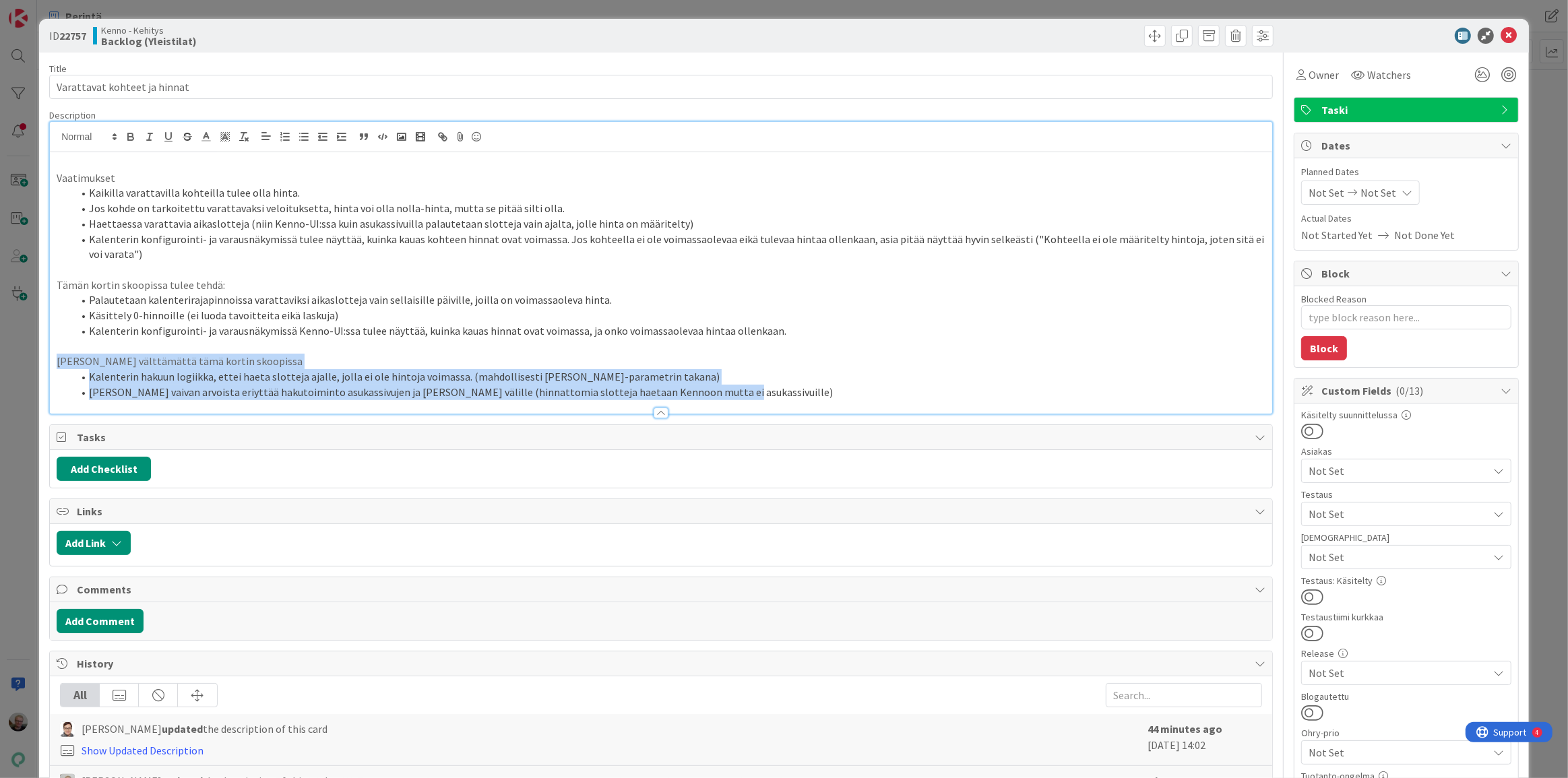
drag, startPoint x: 58, startPoint y: 360, endPoint x: 709, endPoint y: 393, distance: 651.8
click at [709, 393] on div "Vaatimukset Kaikilla varattavilla kohteilla tulee olla hinta. Jos kohde on tark…" at bounding box center [660, 283] width 1222 height 261
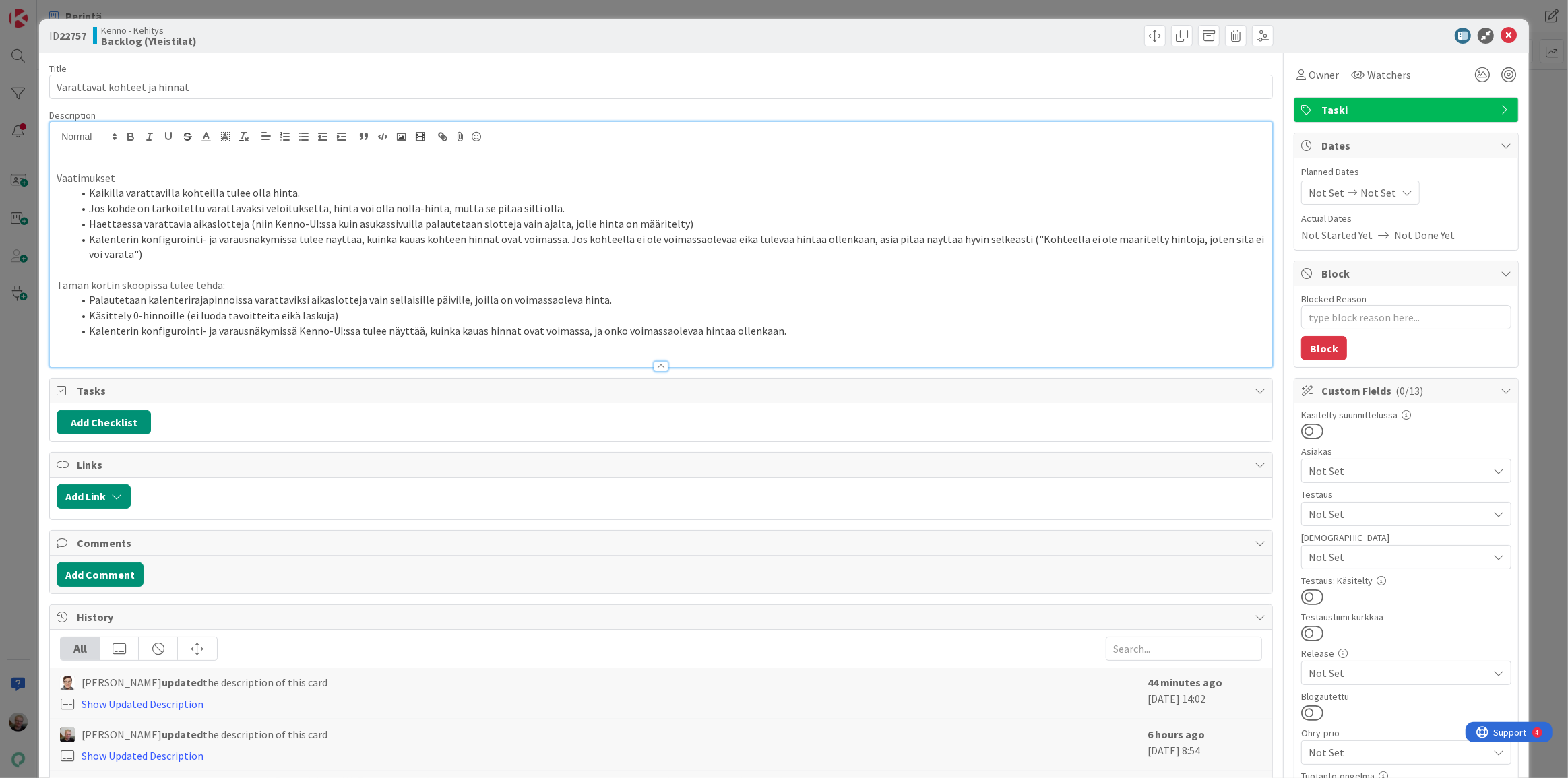
click at [729, 250] on li "Kalenterin konfigurointi- ja varausnäkymissä tulee näyttää, kuinka kauas kohtee…" at bounding box center [669, 246] width 1193 height 31
click at [1128, 243] on li "Kalenterin konfigurointi- ja varausnäkymissä tulee näyttää, kuinka kauas kohtee…" at bounding box center [669, 246] width 1193 height 31
click at [1051, 236] on li "Kalenterin konfigurointi- ja varausnäkymissä tulee näyttää, kuinka kauas kohtee…" at bounding box center [669, 246] width 1193 height 31
click at [405, 236] on li "Kalenterin konfigurointi- ja varausnäkymissä tulee näyttää, kuinka kauas kohtee…" at bounding box center [669, 246] width 1193 height 31
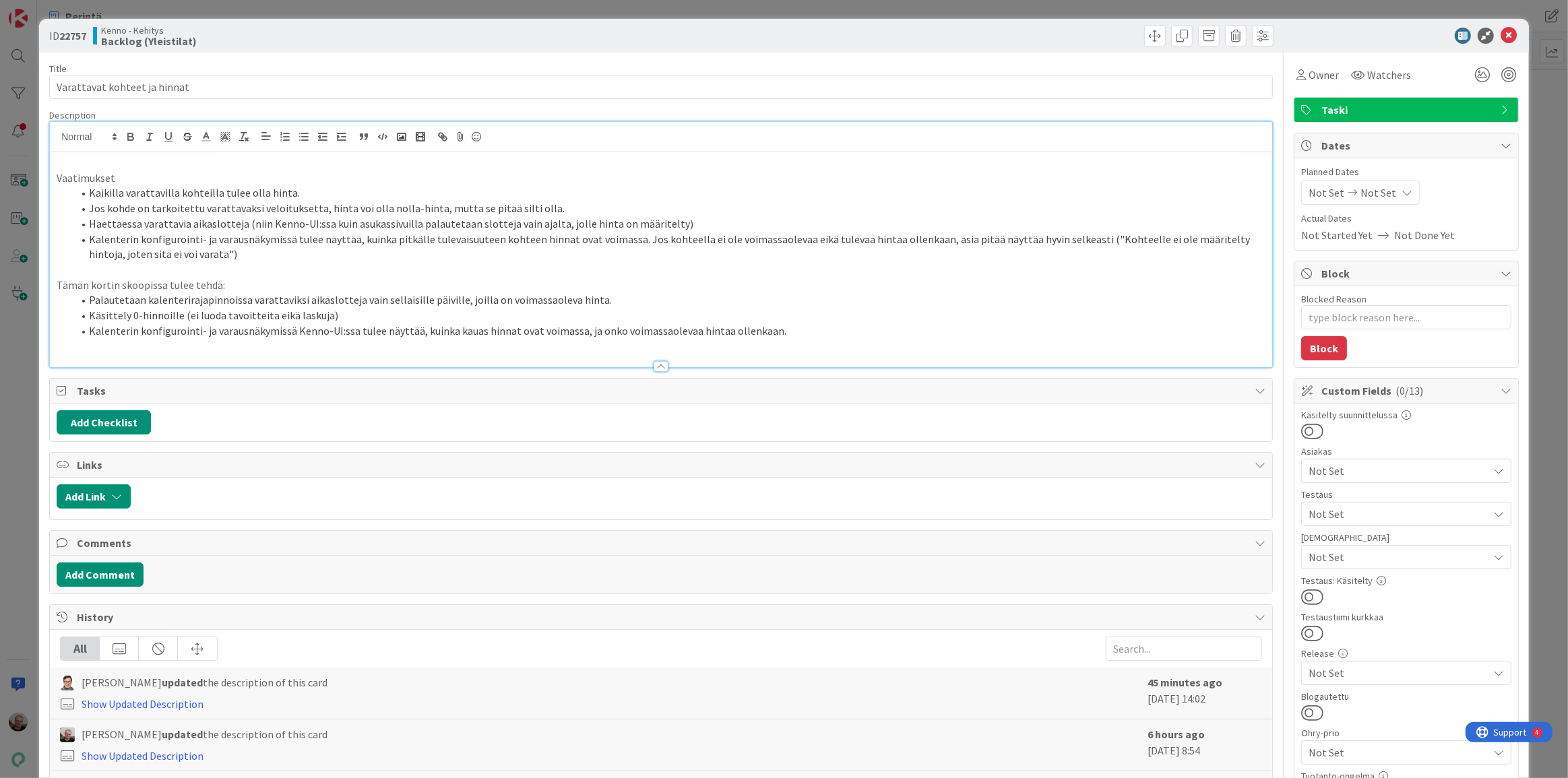
click at [240, 253] on li "Kalenterin konfigurointi- ja varausnäkymissä tulee näyttää, kuinka pitkälle tul…" at bounding box center [669, 246] width 1193 height 31
click at [1501, 33] on icon at bounding box center [1508, 35] width 16 height 16
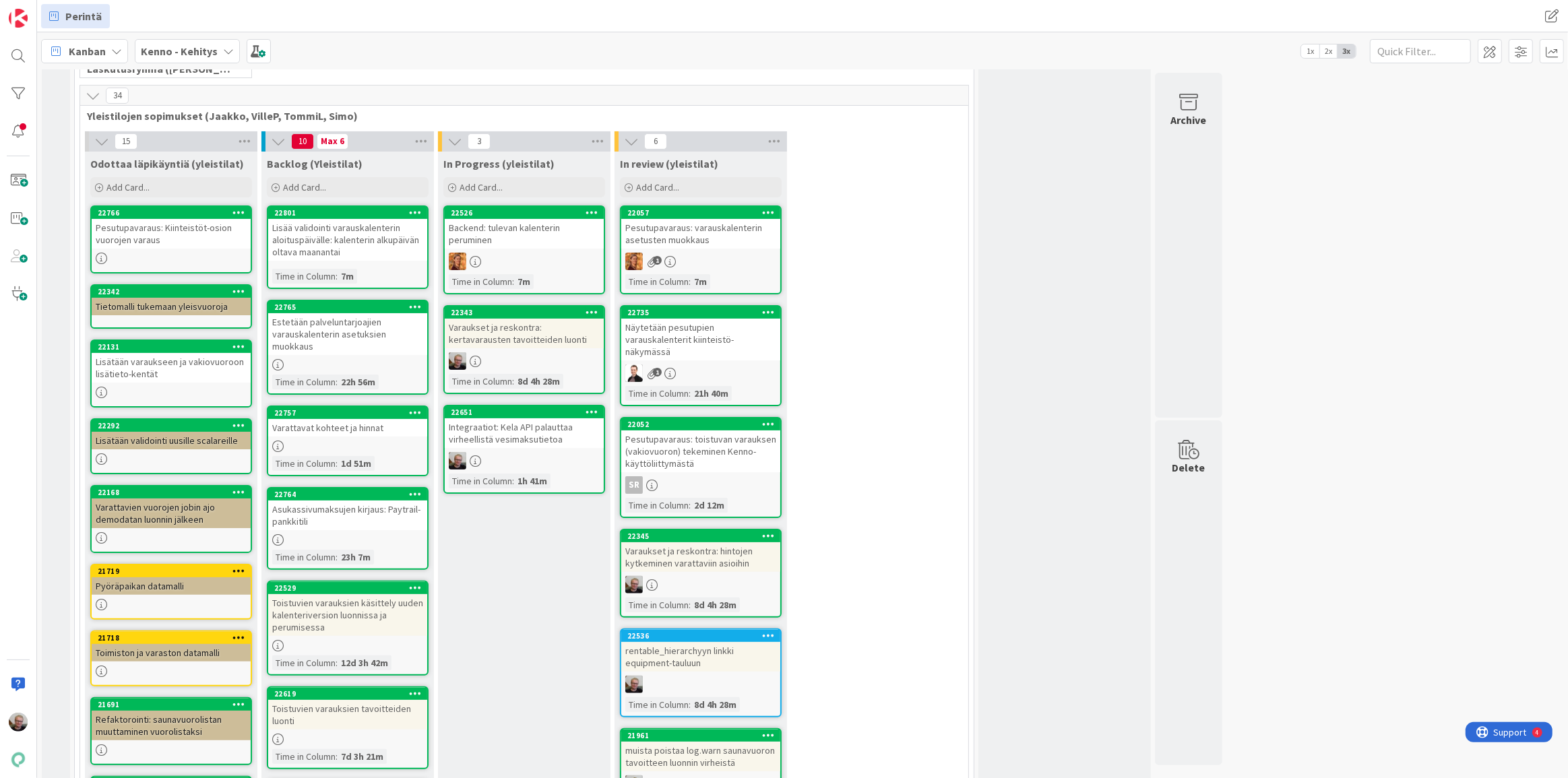
scroll to position [244, 0]
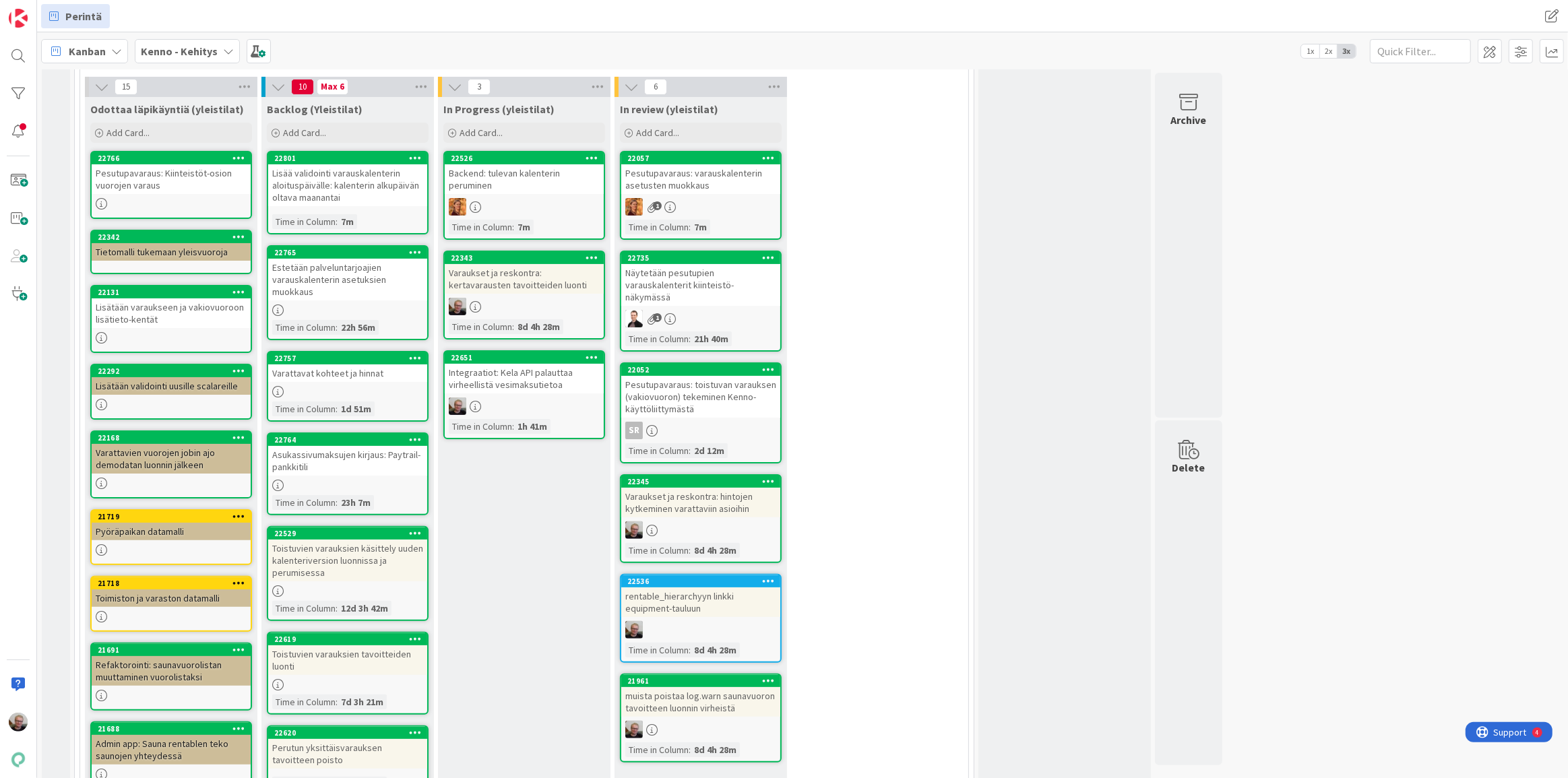
scroll to position [306, 0]
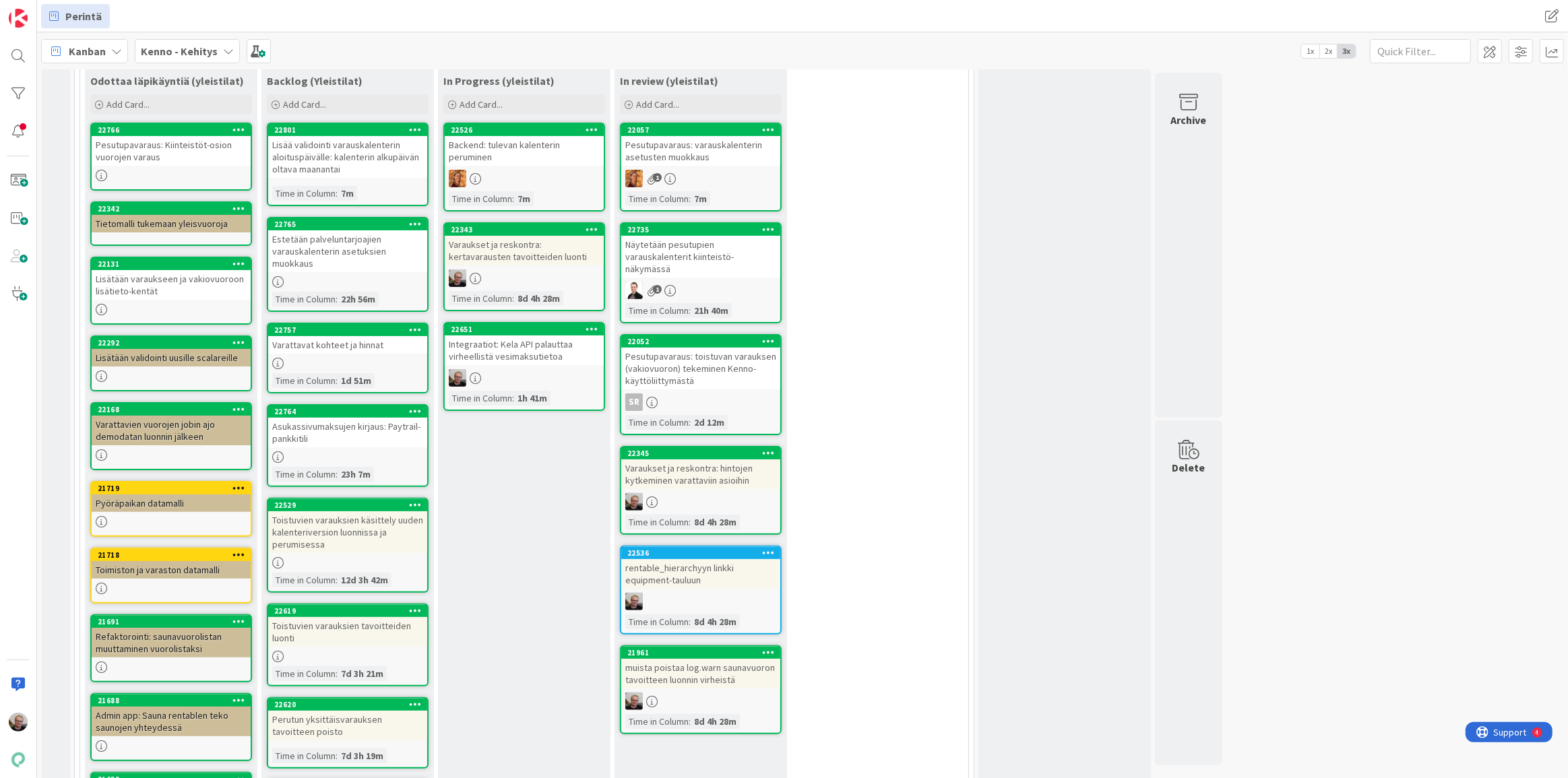
click at [356, 348] on div "Varattavat kohteet ja hinnat" at bounding box center [348, 345] width 159 height 18
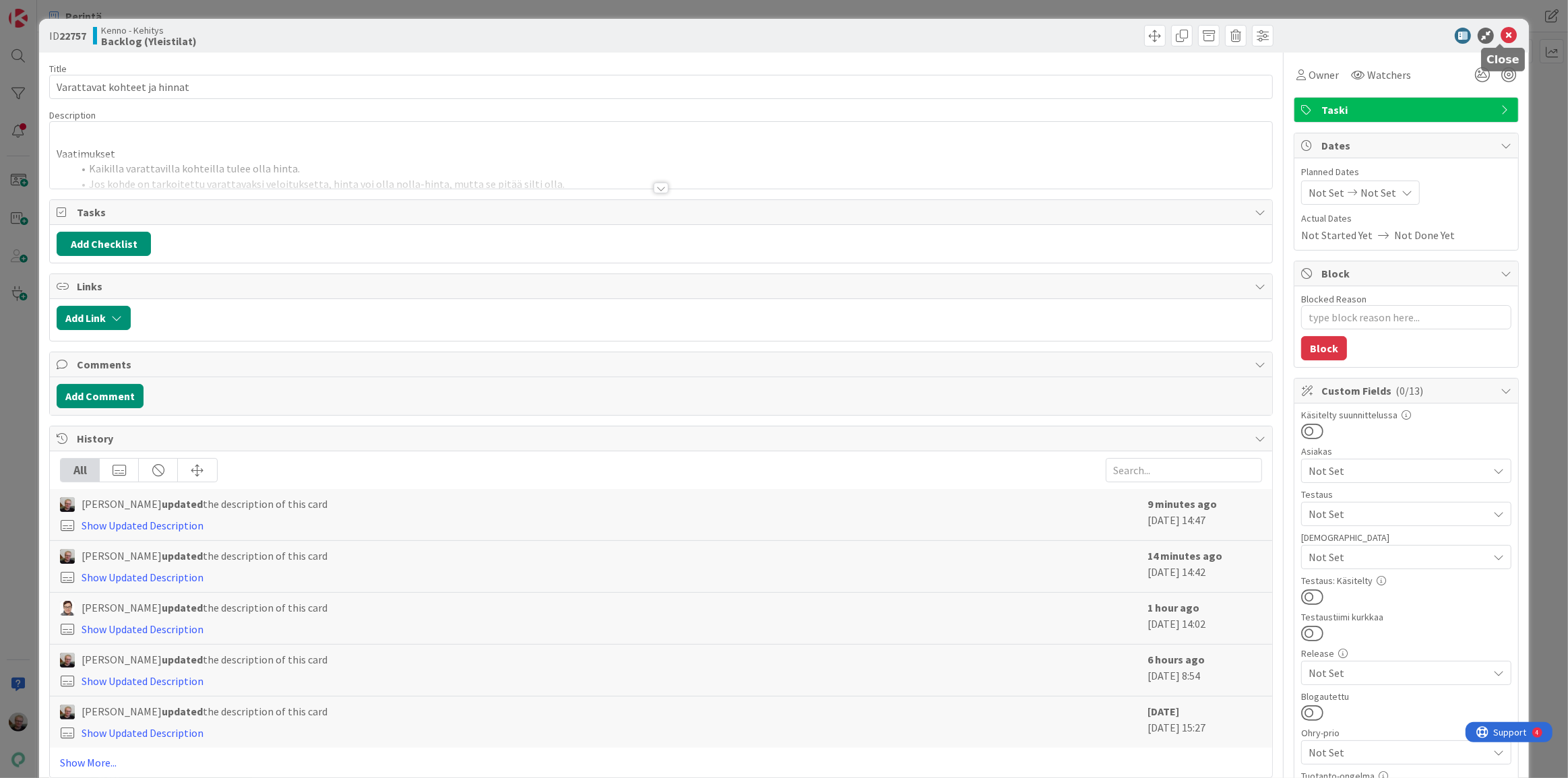
click at [1501, 34] on icon at bounding box center [1508, 35] width 16 height 16
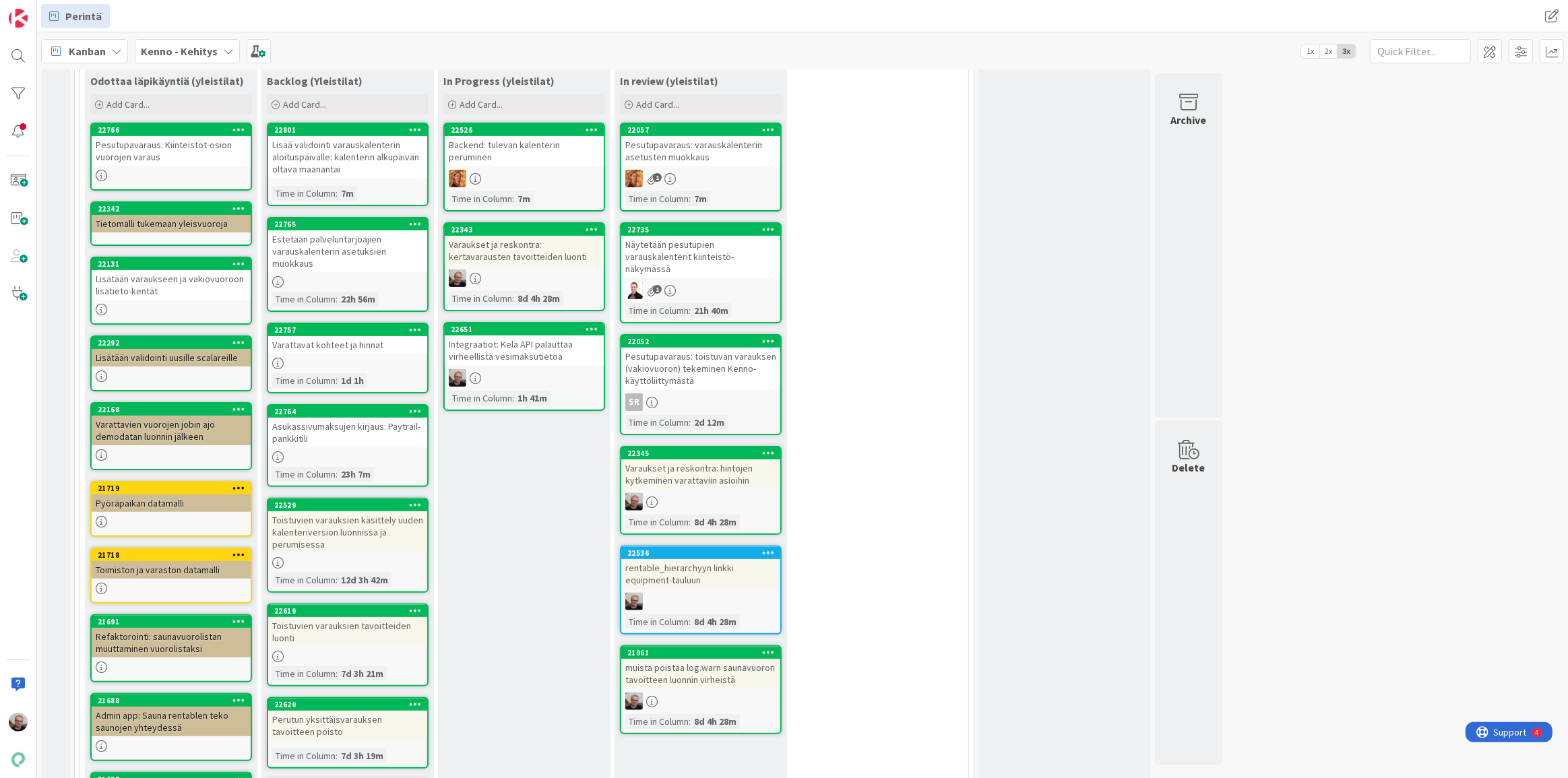
click at [371, 420] on div "Asukassivumaksujen kirjaus: Paytrail-pankkitili" at bounding box center [348, 432] width 159 height 30
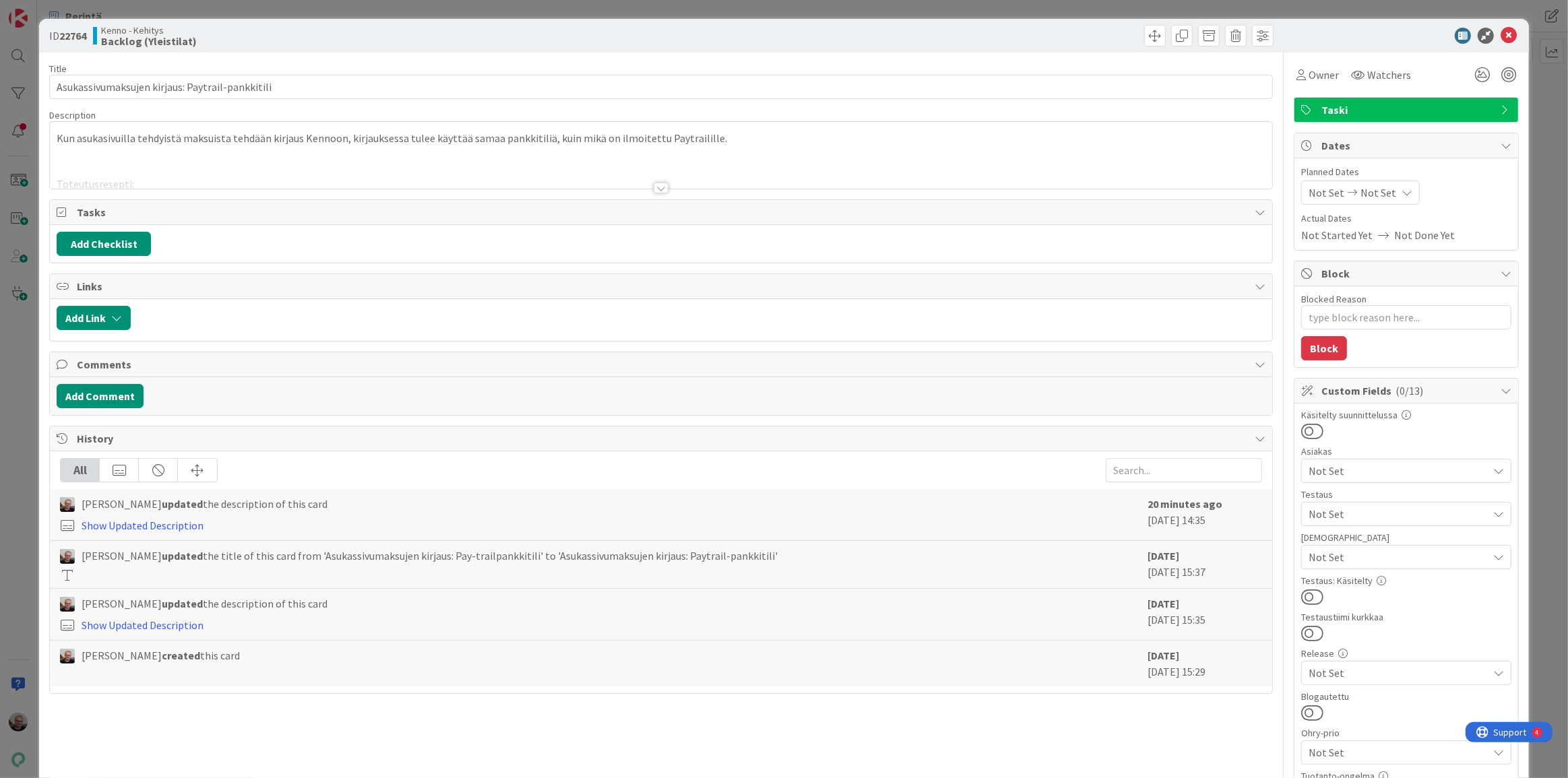
click at [673, 170] on div at bounding box center [660, 171] width 1222 height 34
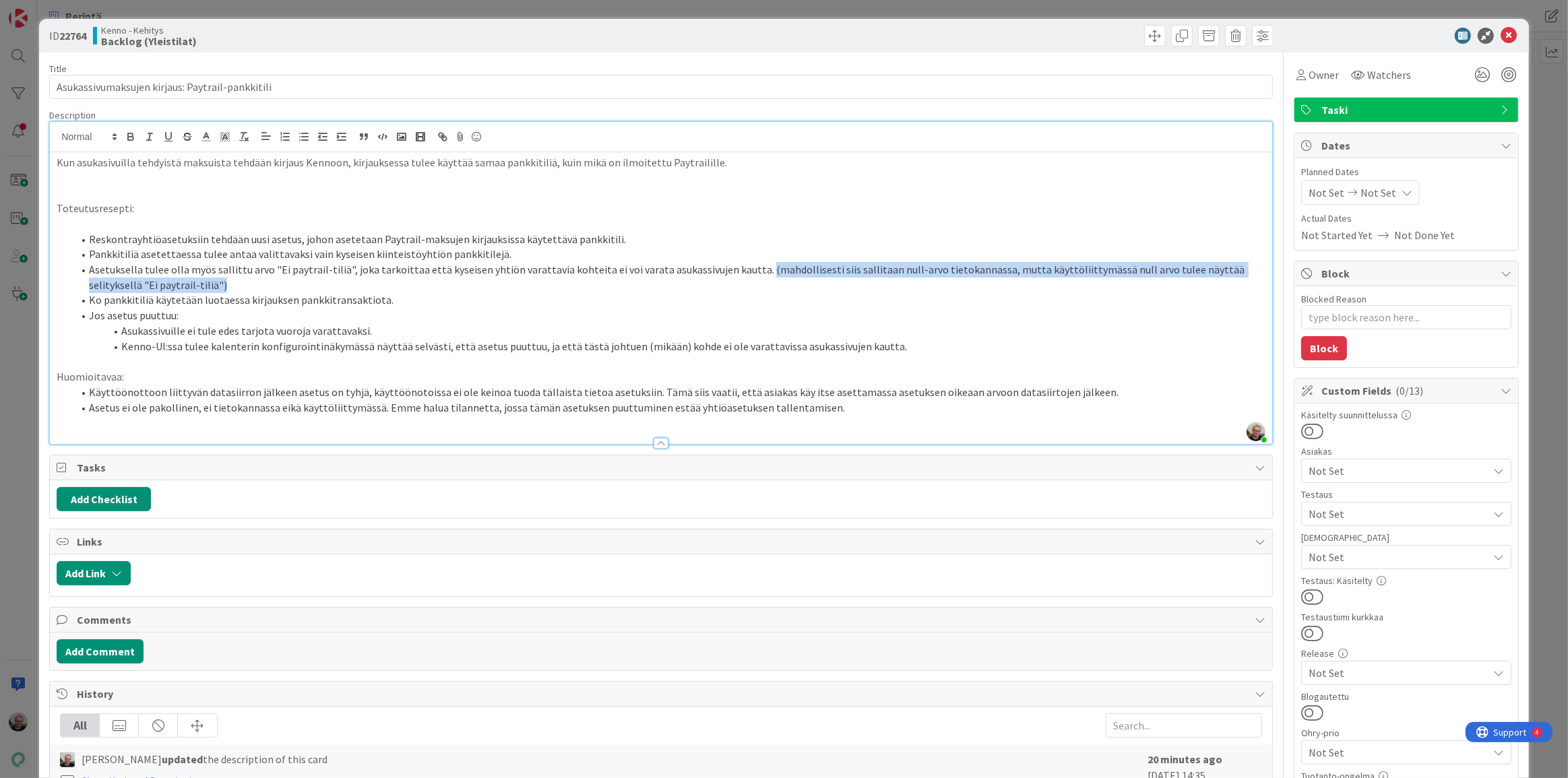
drag, startPoint x: 745, startPoint y: 268, endPoint x: 750, endPoint y: 283, distance: 15.8
click at [750, 283] on li "Asetuksella tulee olla myös sallittu arvo "Ei paytrail-tiliä", joka tarkoittaa …" at bounding box center [669, 277] width 1193 height 31
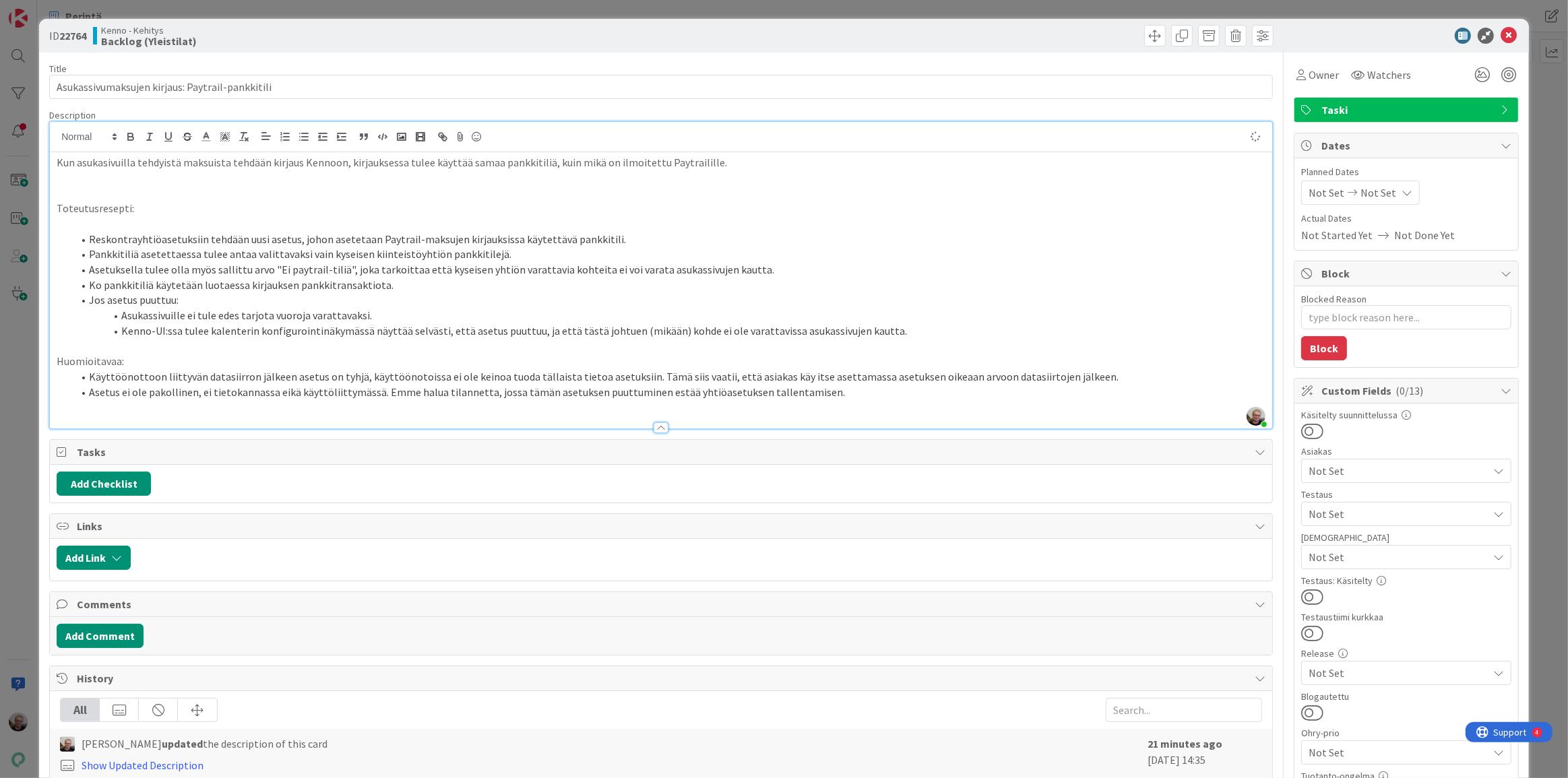
type textarea "x"
click at [755, 272] on li "Asetuksella tulee olla myös sallittu arvo "Ei paytrail-tiliä", joka tarkoittaa …" at bounding box center [669, 270] width 1193 height 16
click at [767, 323] on li "Kenno-UI:ssa tulee kalenterin konfigurointinäkymässä näyttää selvästi, että ase…" at bounding box center [669, 331] width 1193 height 16
click at [547, 311] on li "Asukassivuille ei tule edes tarjota vuoroja varattavaksi." at bounding box center [669, 316] width 1193 height 16
drag, startPoint x: 121, startPoint y: 314, endPoint x: 367, endPoint y: 317, distance: 246.0
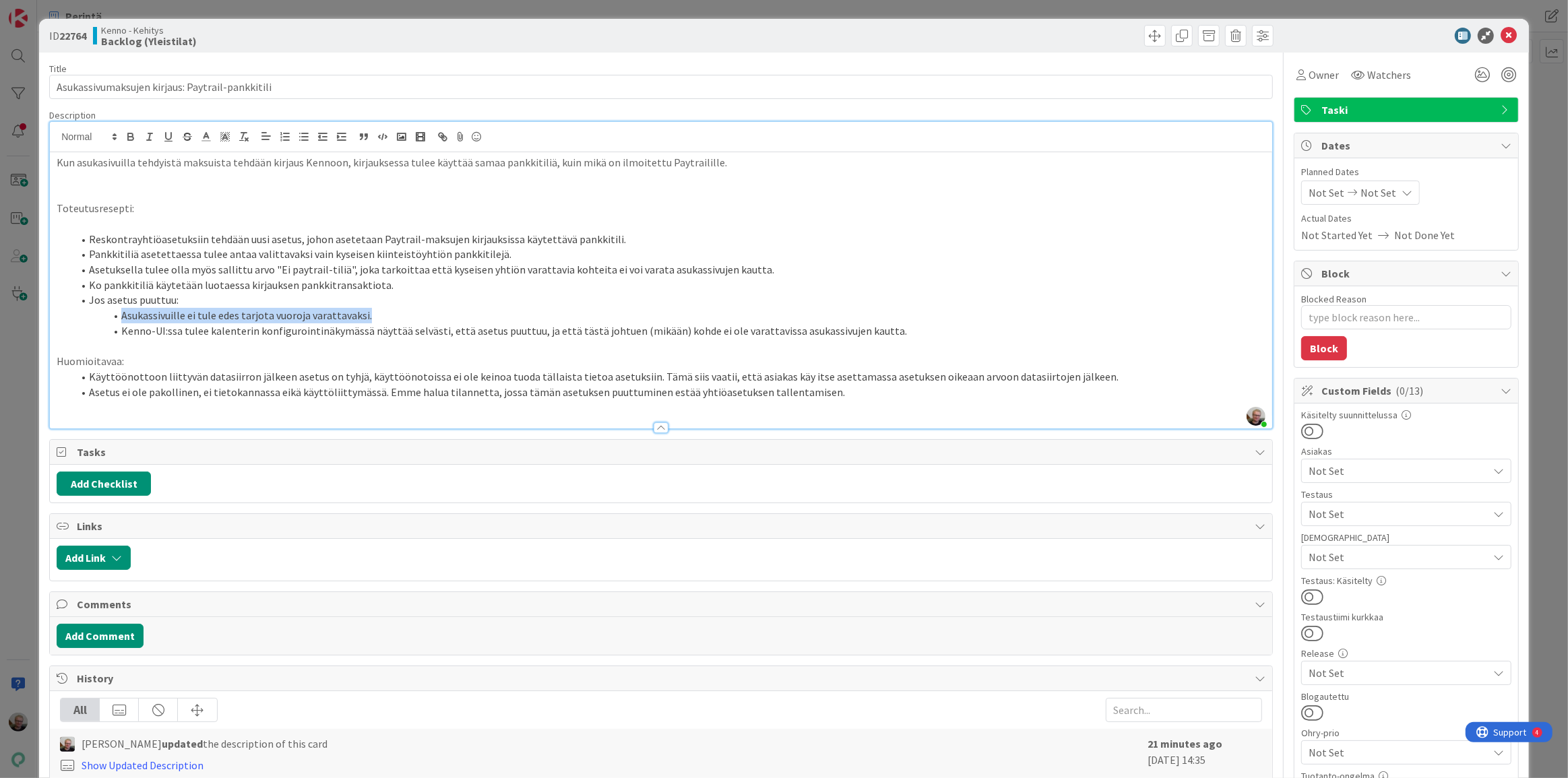
click at [367, 317] on li "Asukassivuille ei tule edes tarjota vuoroja varattavaksi." at bounding box center [669, 316] width 1193 height 16
click at [546, 273] on li "Asetuksella tulee olla myös sallittu arvo "Ei paytrail-tiliä", joka tarkoittaa …" at bounding box center [669, 270] width 1193 height 16
drag, startPoint x: 122, startPoint y: 314, endPoint x: 366, endPoint y: 310, distance: 244.0
click at [366, 310] on li "Asukassivuille ei tule edes tarjota vuoroja varattavaksi." at bounding box center [669, 316] width 1193 height 16
click at [834, 398] on li "Asetus ei ole pakollinen, ei tietokannassa eikä käyttöliittymässä. Emme halua t…" at bounding box center [669, 393] width 1193 height 16
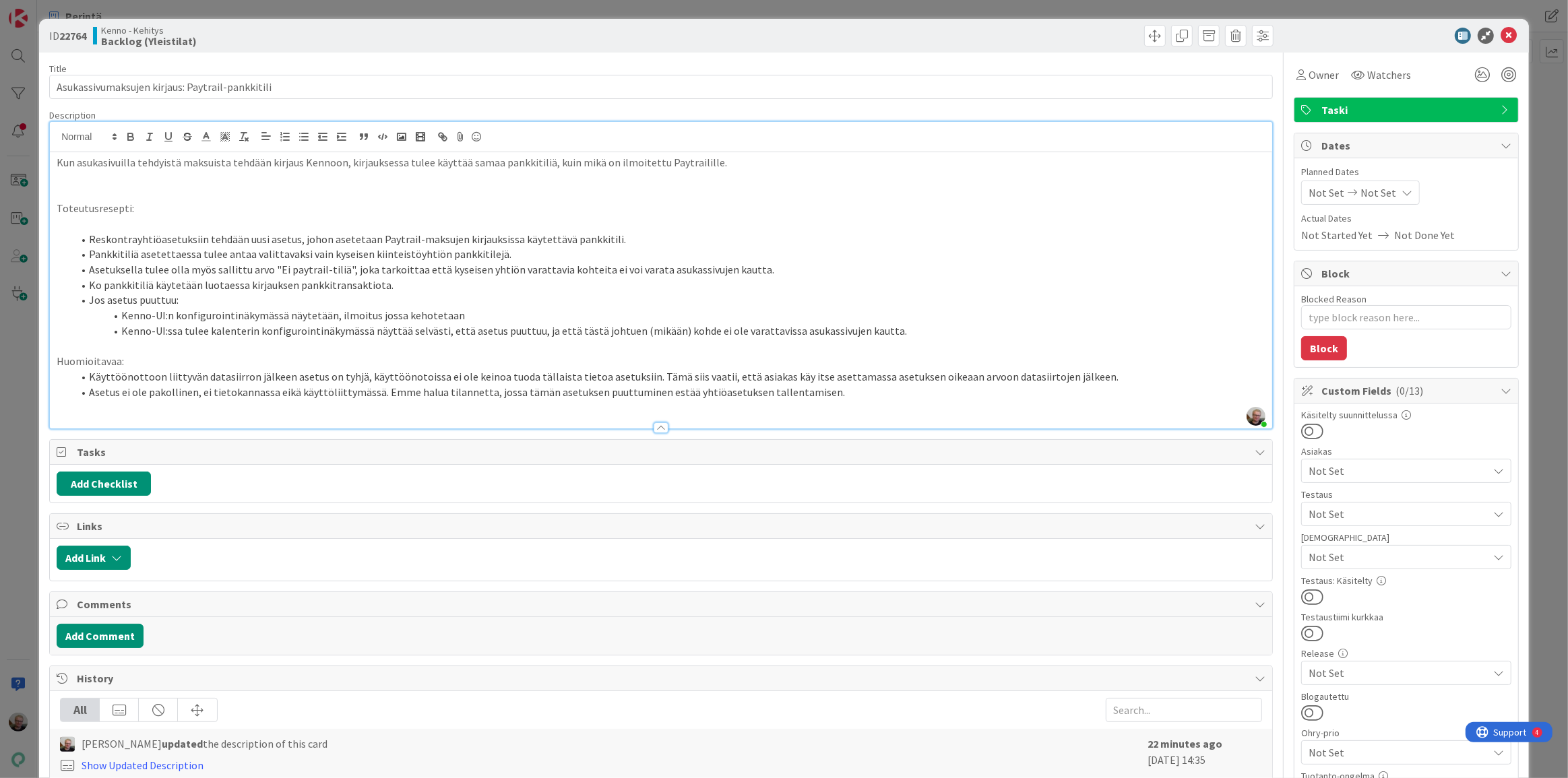
click at [836, 377] on li "Käyttöönottoon liittyvän datasiirron jälkeen asetus on tyhjä, käyttöönotoissa e…" at bounding box center [669, 377] width 1193 height 16
click at [415, 388] on li "Asetus ei ole pakollinen, ei tietokannassa eikä käyttöliittymässä. Emme halua t…" at bounding box center [669, 393] width 1193 height 16
click at [709, 396] on li "Asetus ei ole pakollinen, ei tietokannassa eikä käyttöliittymässä. Emme halua t…" at bounding box center [669, 393] width 1193 height 16
click at [454, 318] on li "Kenno-UI:n konfigurointinäkymässä näytetään, ilmoitus jossa kehotetaan" at bounding box center [669, 316] width 1193 height 16
drag, startPoint x: 454, startPoint y: 318, endPoint x: 437, endPoint y: 309, distance: 19.2
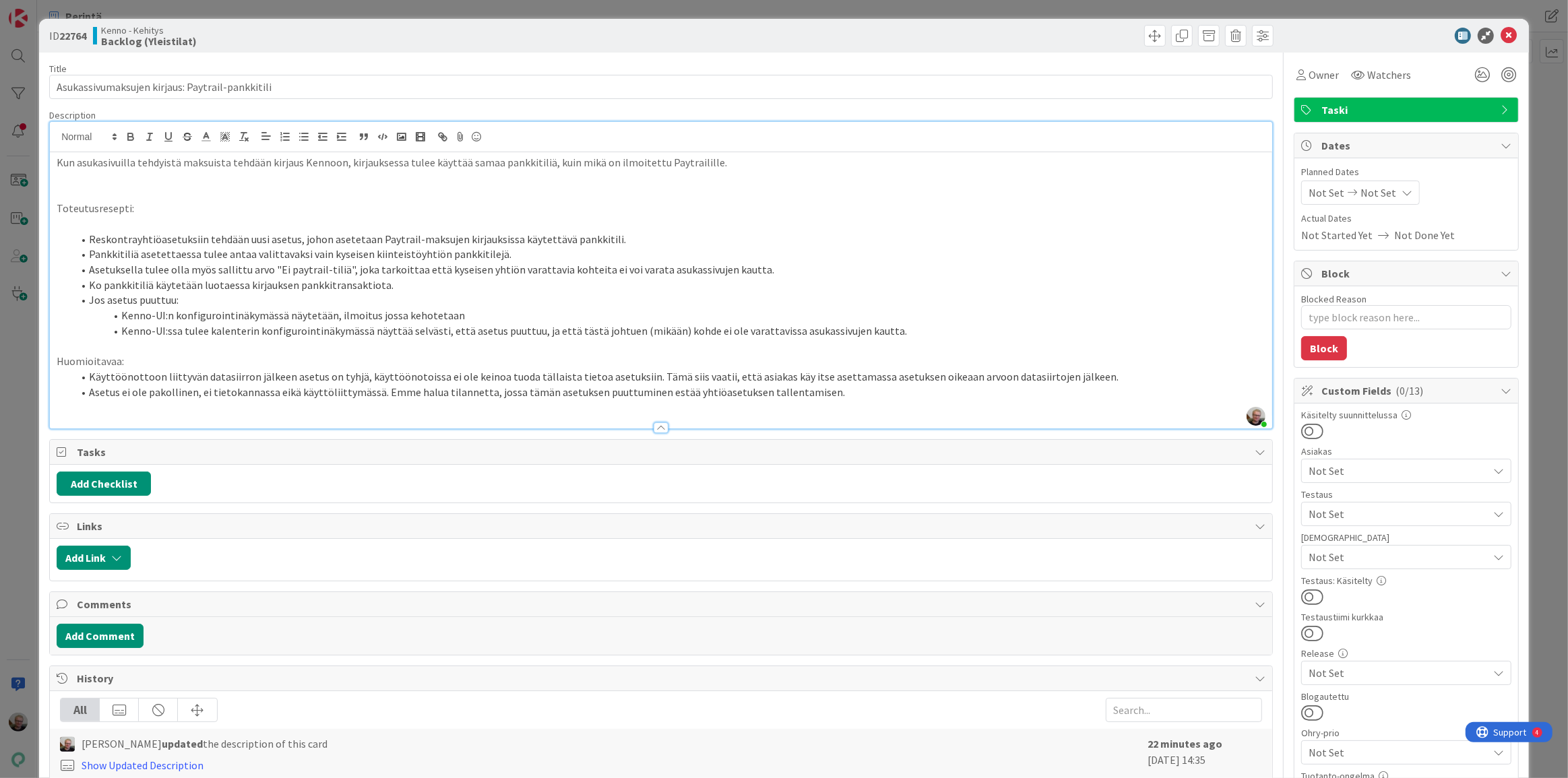
click at [437, 309] on li "Kenno-UI:n konfigurointinäkymässä näytetään, ilmoitus jossa kehotetaan" at bounding box center [669, 316] width 1193 height 16
click at [467, 309] on li "Kenno-UI:n konfigurointinäkymässä näytetään, ilmoitus jossa kehotetaan" at bounding box center [669, 316] width 1193 height 16
click at [334, 312] on li "Kenno-UI:n konfigurointinäkymässä näytetään, ilmoitus jossa kehotetaan" at bounding box center [669, 316] width 1193 height 16
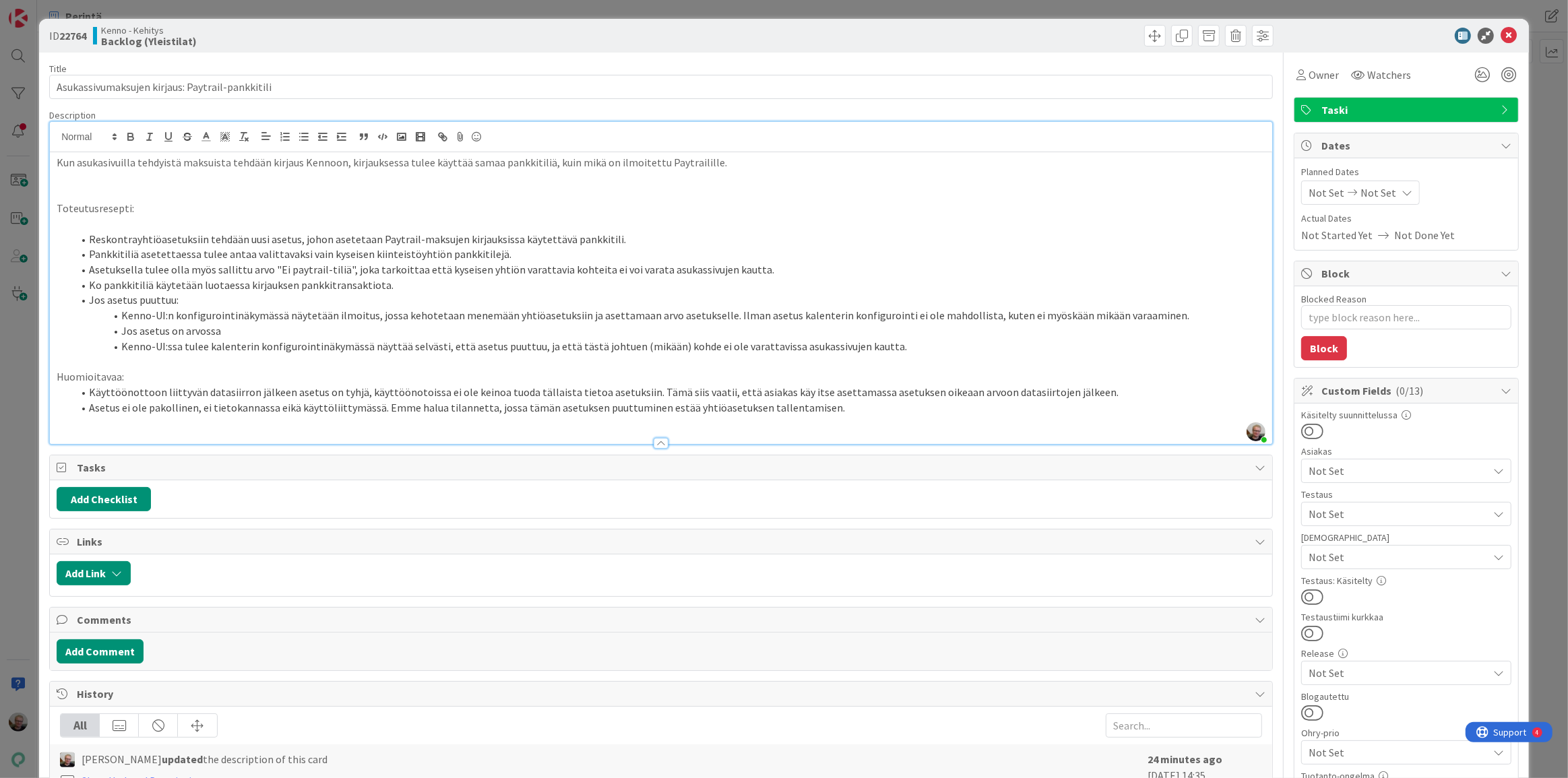
drag, startPoint x: 342, startPoint y: 270, endPoint x: 269, endPoint y: 265, distance: 73.2
click at [269, 265] on li "Asetuksella tulee olla myös sallittu arvo "Ei paytrail-tiliä", joka tarkoittaa …" at bounding box center [669, 270] width 1193 height 16
drag, startPoint x: 269, startPoint y: 265, endPoint x: 341, endPoint y: 267, distance: 72.0
click at [341, 267] on li "Asetuksella tulee olla myös sallittu arvo "Ei paytrail-tiliä", joka tarkoittaa …" at bounding box center [669, 270] width 1193 height 16
copy li ""Ei paytrail-tiliä""
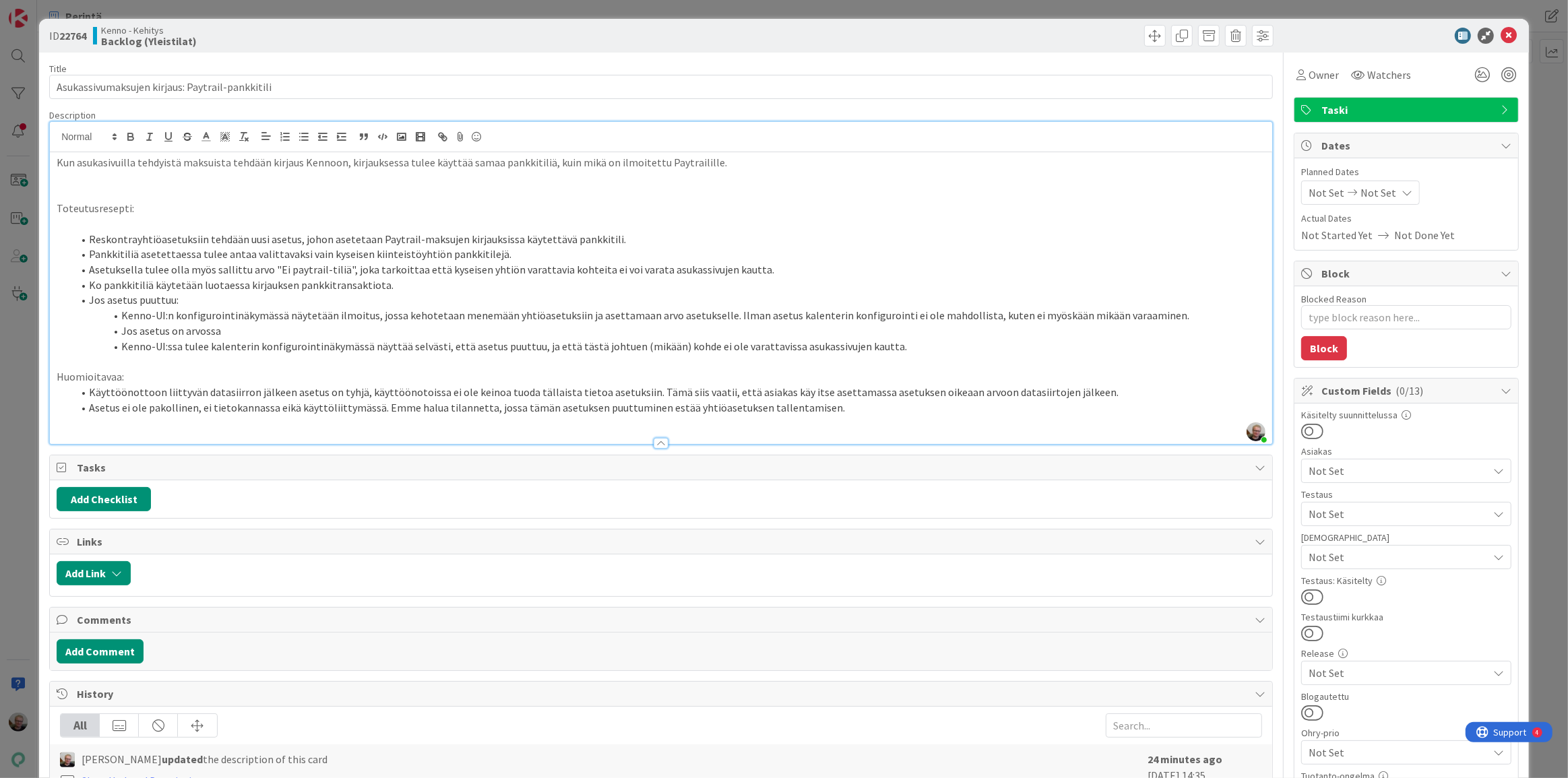
click at [231, 327] on li "Jos asetus on arvossa" at bounding box center [669, 331] width 1193 height 16
click at [121, 339] on li "Kenno-UI:ssa tulee kalenterin konfigurointinäkymässä näyttää selvästi, että ase…" at bounding box center [669, 346] width 1193 height 16
click at [902, 331] on li "Jos asetus on arvossa "Ei paytrail-tiliä", asukassivujen kautta ei voi mitään k…" at bounding box center [669, 331] width 1193 height 16
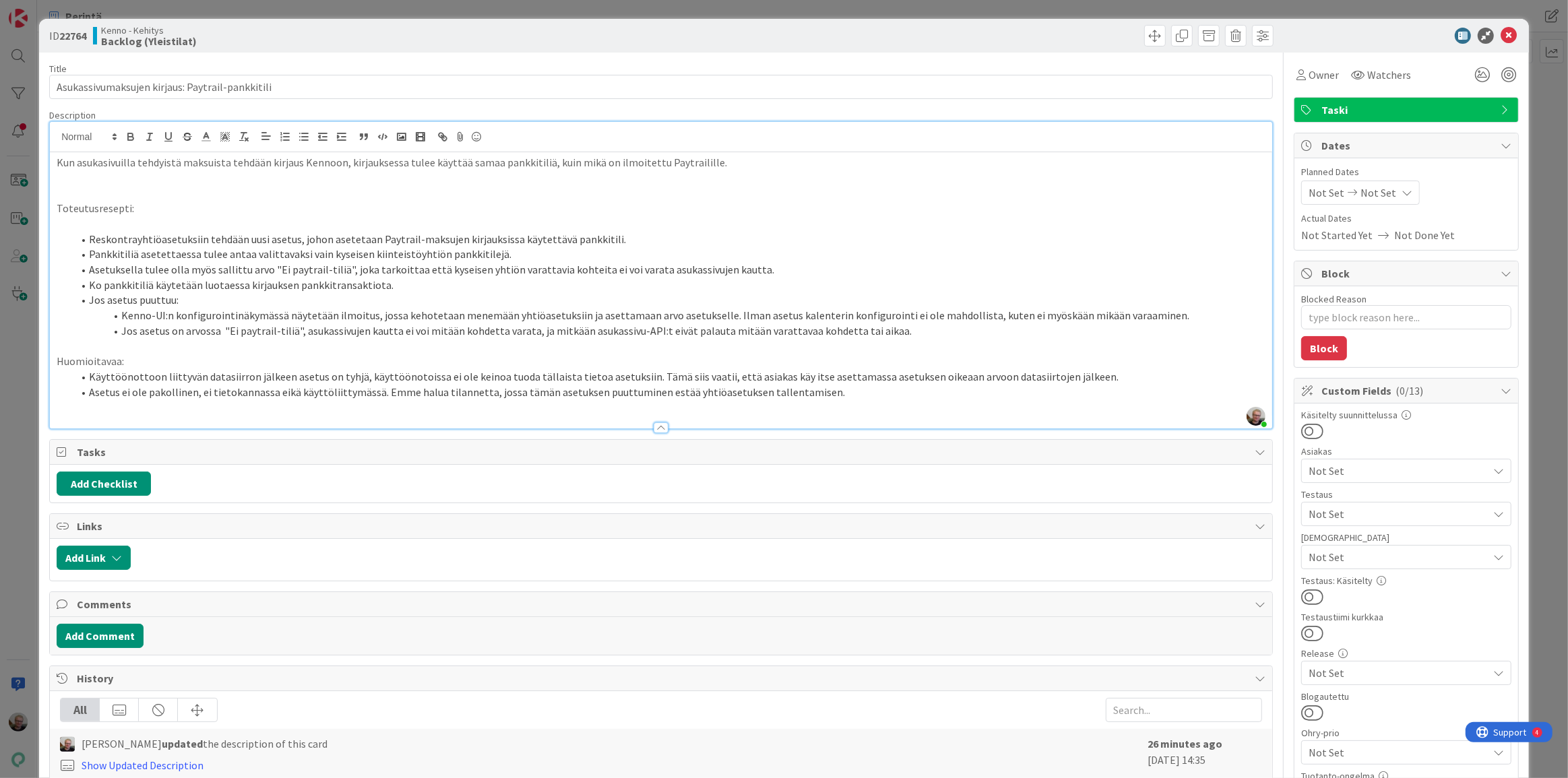
click at [776, 312] on li "Kenno-UI:n konfigurointinäkymässä näytetään ilmoitus, jossa kehotetaan menemään…" at bounding box center [669, 316] width 1193 height 16
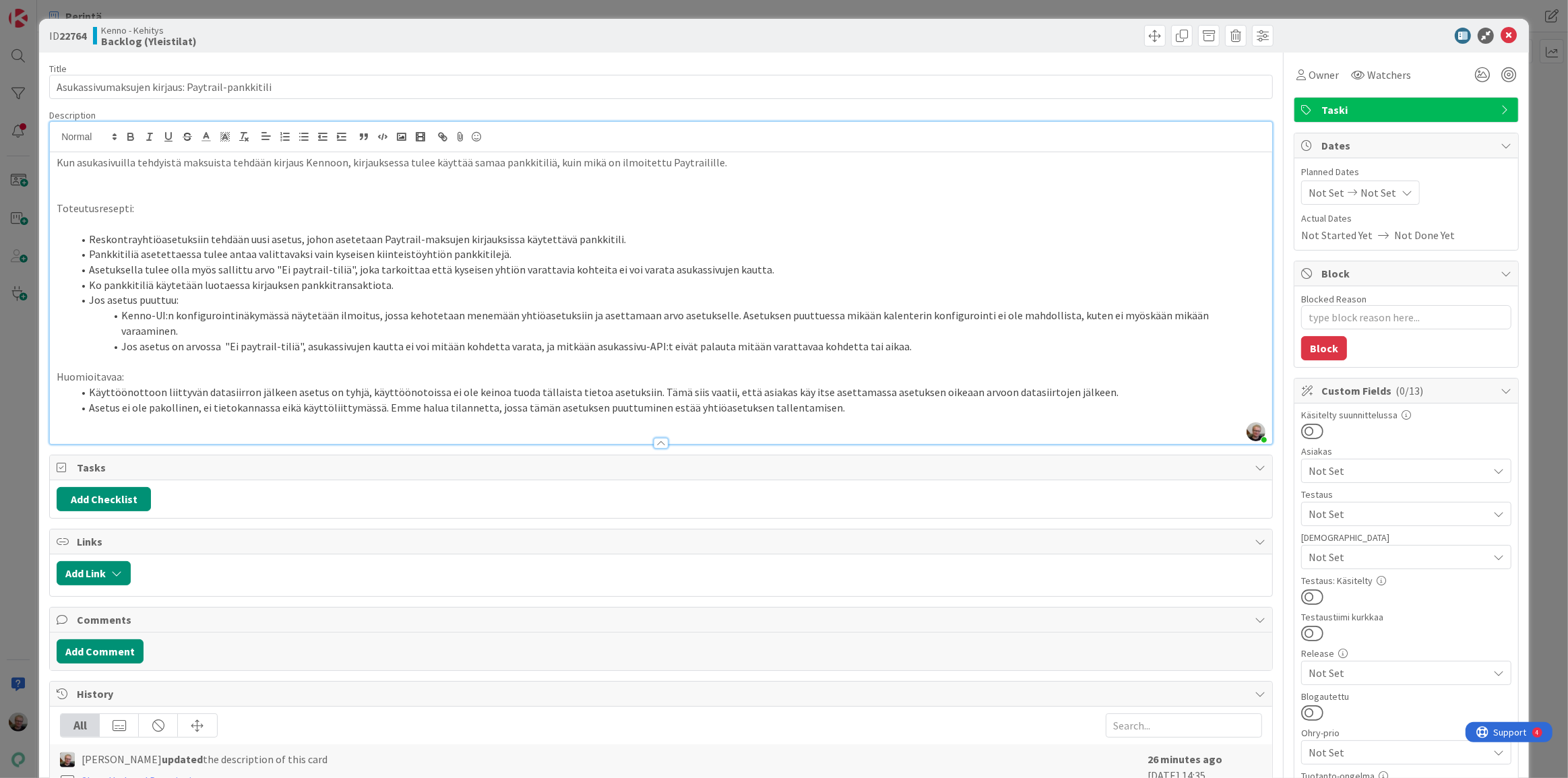
click at [898, 339] on li "Jos asetus on arvossa "Ei paytrail-tiliä", asukassivujen kautta ei voi mitään k…" at bounding box center [669, 346] width 1193 height 16
click at [734, 400] on li "Asetus ei ole pakollinen, ei tietokannassa eikä käyttöliittymässä. Emme halua t…" at bounding box center [669, 408] width 1193 height 16
click at [126, 317] on li "Kenno-UI:n konfigurointinäkymässä näytetään ilmoitus, jossa kehotetaan menemään…" at bounding box center [669, 323] width 1193 height 31
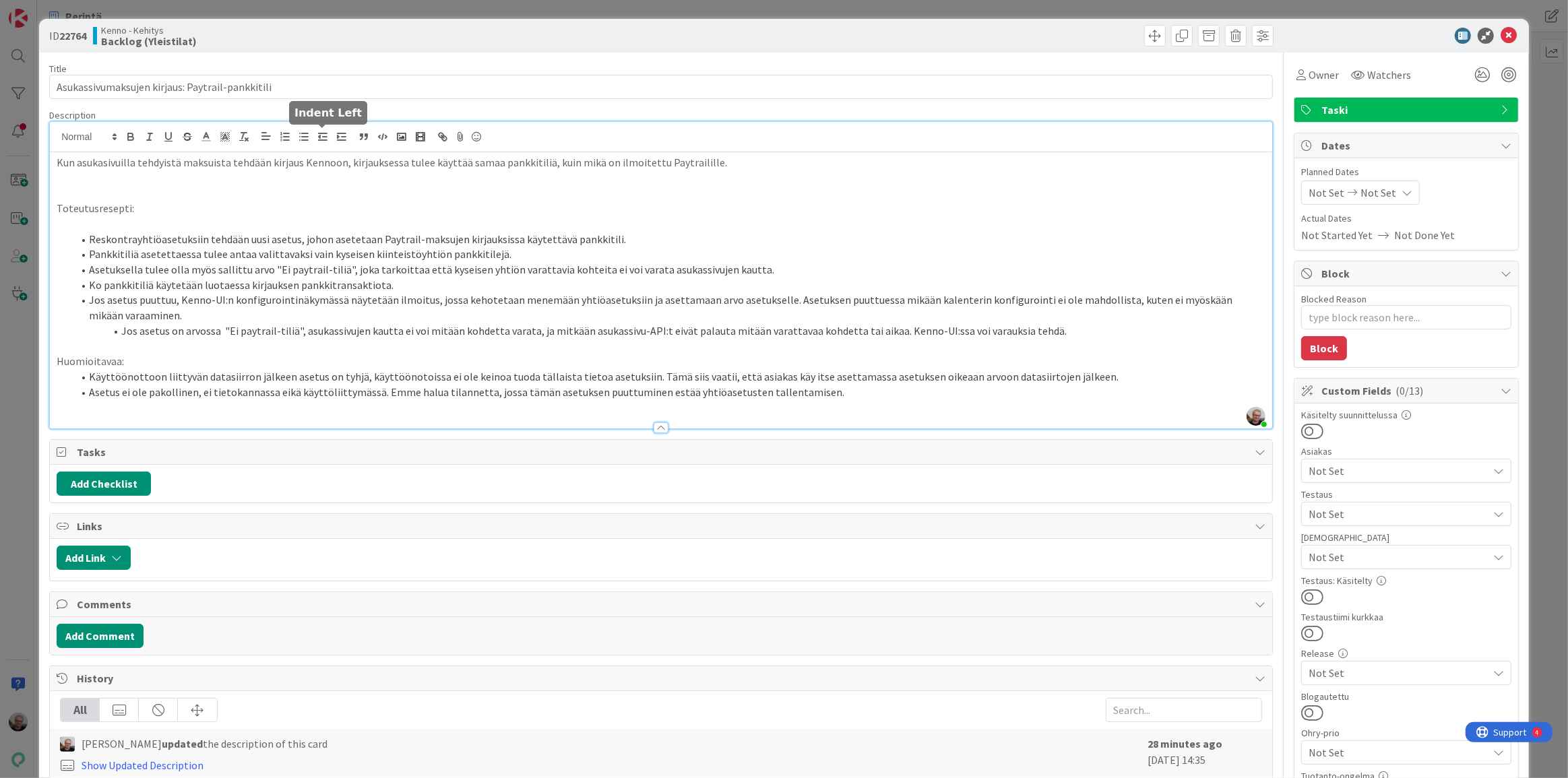
click at [324, 137] on line "button" at bounding box center [325, 137] width 4 height 0
click at [182, 365] on p "Huomioitavaa:" at bounding box center [661, 361] width 1209 height 16
click at [155, 313] on li "Jos asetus puuttuu, Kenno-UI:n konfigurointinäkymässä näytetään ilmoitus, jossa…" at bounding box center [669, 307] width 1193 height 31
click at [232, 303] on li "Jos asetus puuttuu, Kenno-UI:n konfigurointinäkymässä näytetään ilmoitus, jossa…" at bounding box center [669, 307] width 1193 height 31
click at [532, 297] on li "Jos asetus puuttuu, Kenno-UI:n kalenterikonfigurointinäkymässä näytetään ilmoit…" at bounding box center [669, 307] width 1193 height 31
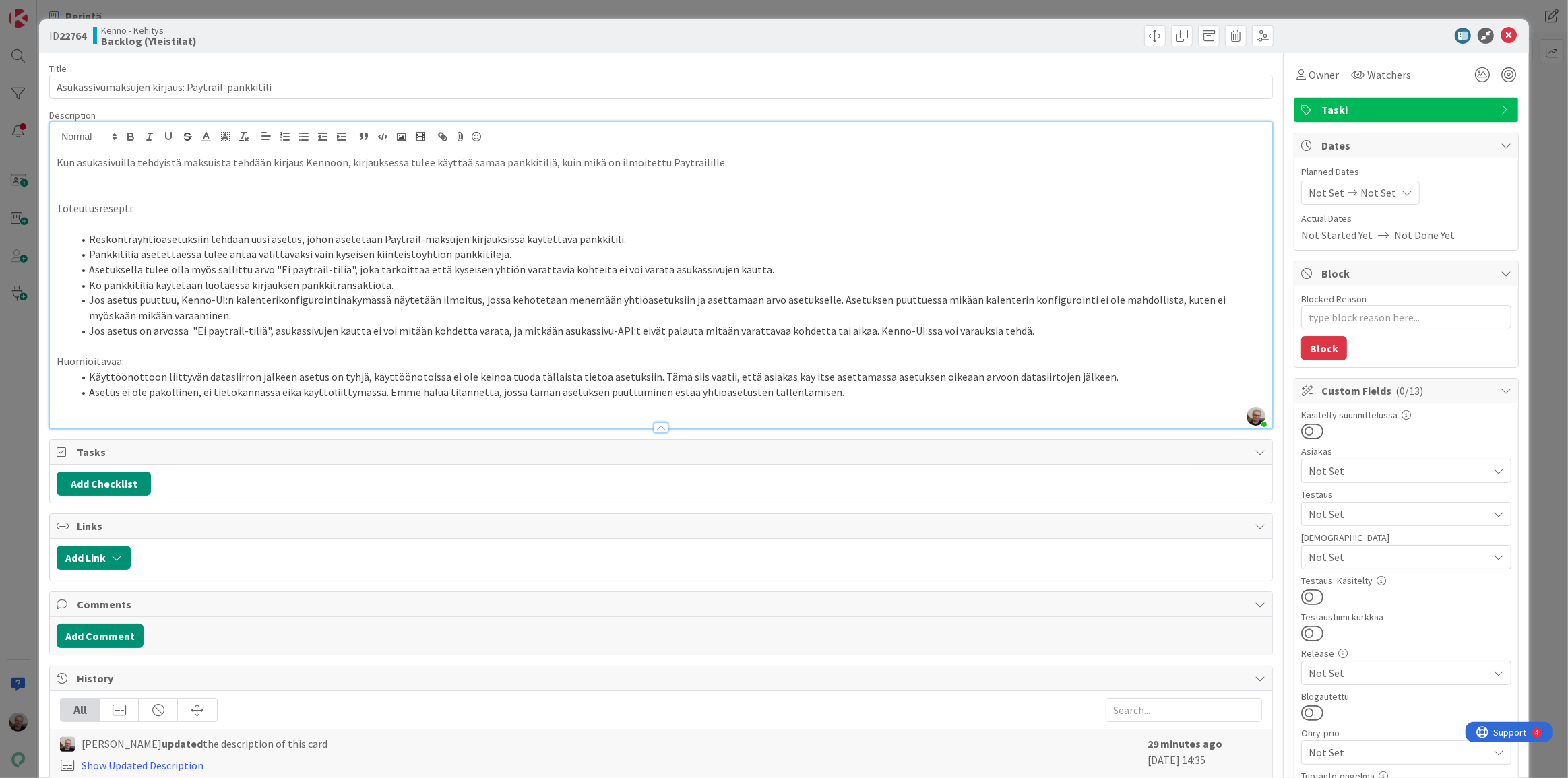
click at [236, 317] on li "Jos asetus puuttuu, Kenno-UI:n kalenterikonfigurointinäkymässä näytetään ilmoit…" at bounding box center [669, 307] width 1193 height 31
type textarea "x"
click at [1501, 35] on icon at bounding box center [1508, 35] width 16 height 16
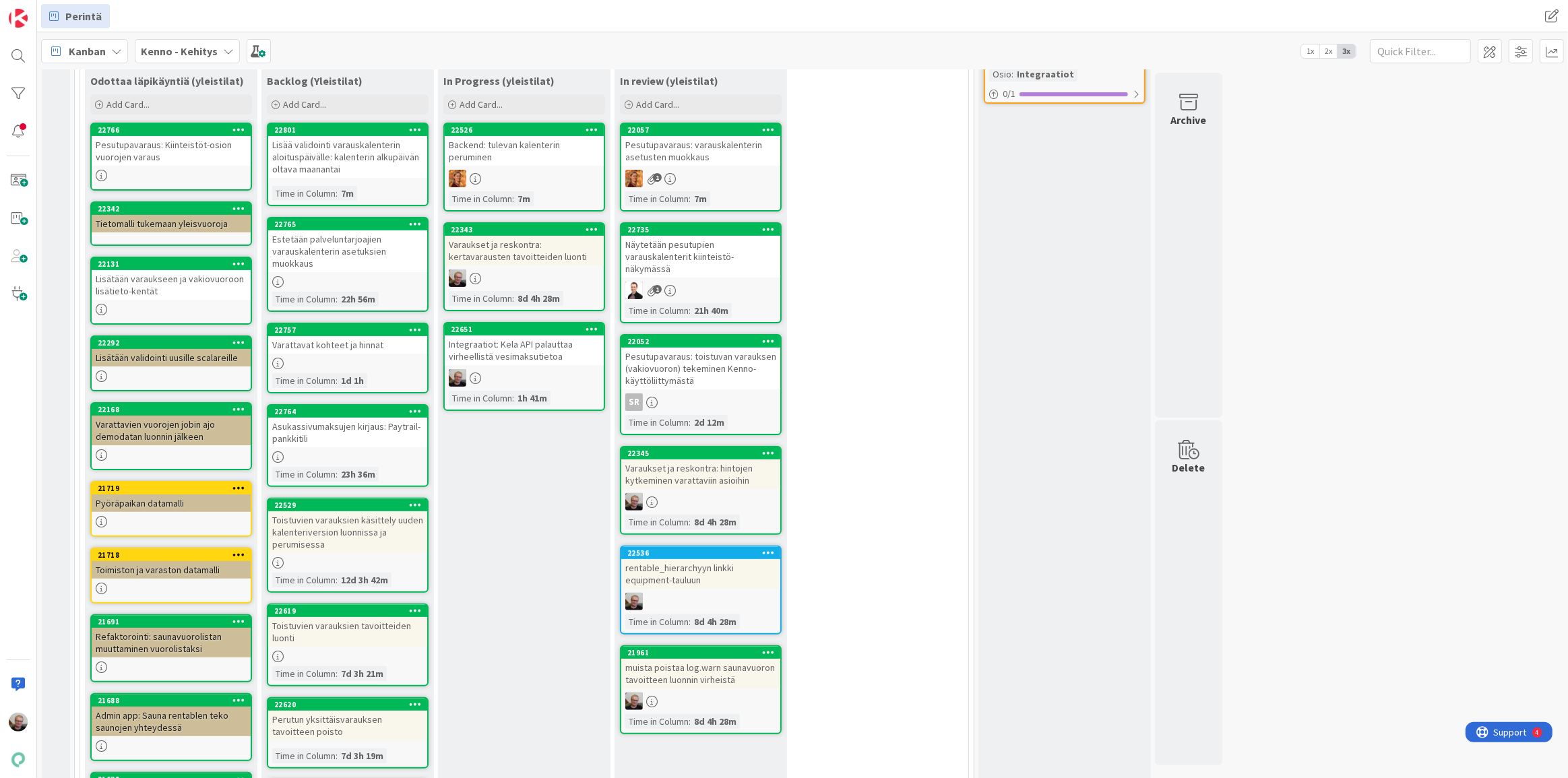
scroll to position [306, 0]
